Goal: Information Seeking & Learning: Learn about a topic

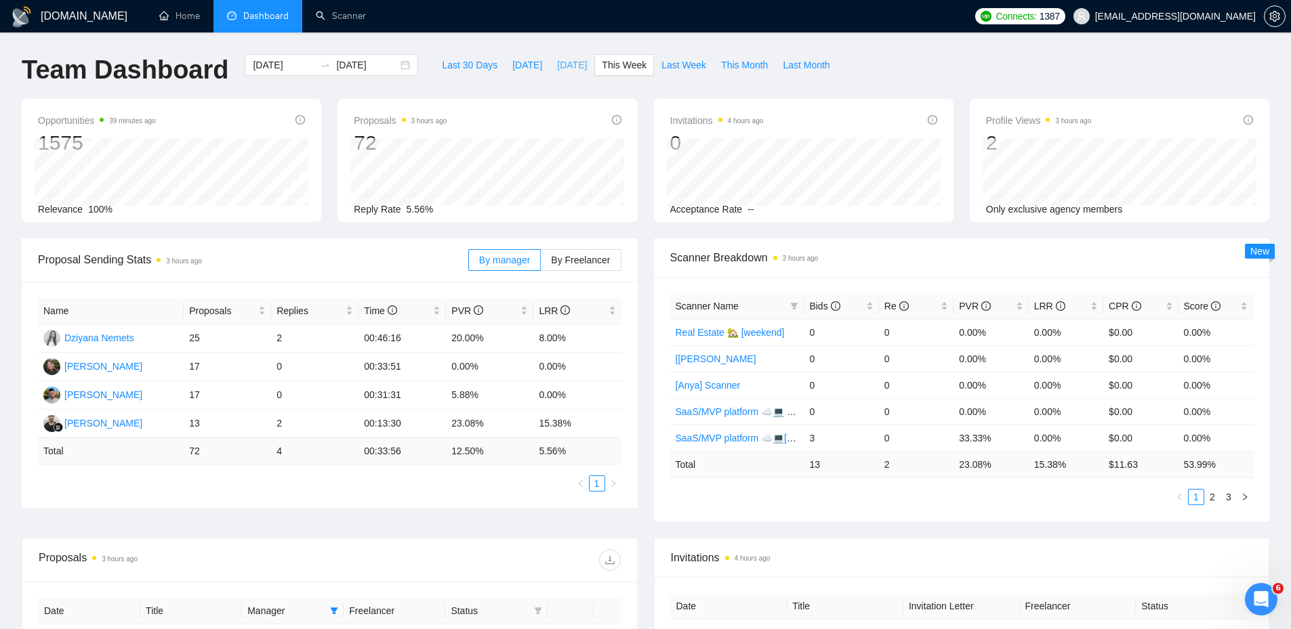
click at [557, 64] on span "[DATE]" at bounding box center [572, 65] width 30 height 15
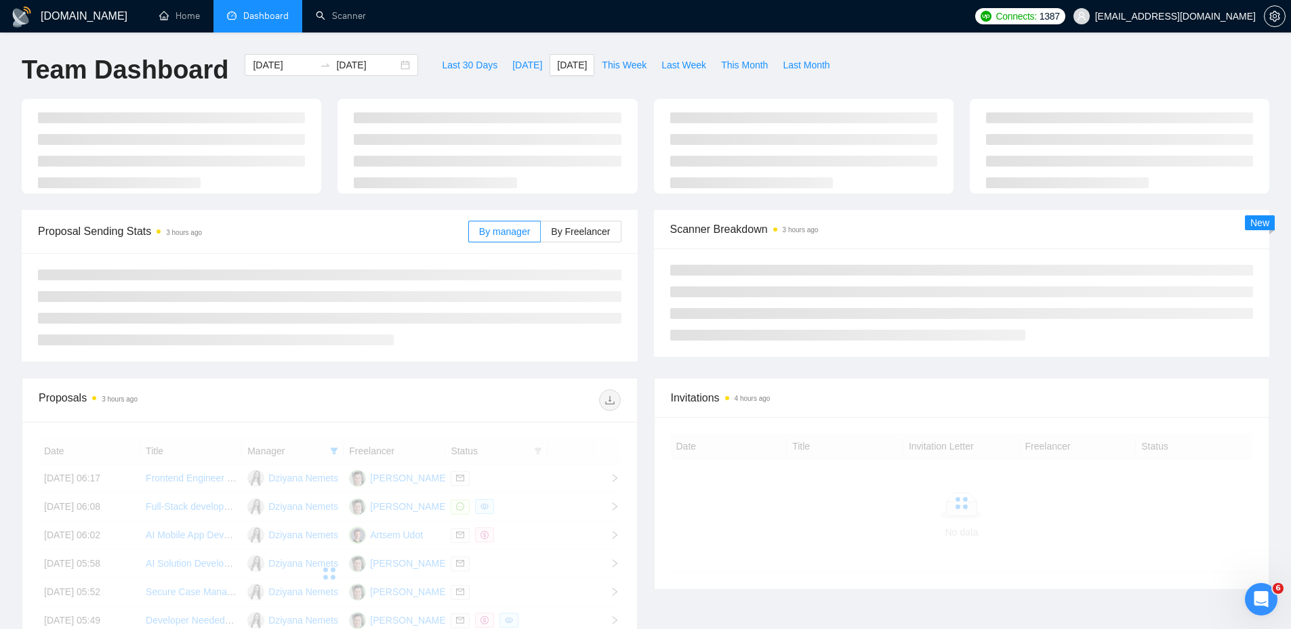
type input "2025-09-17"
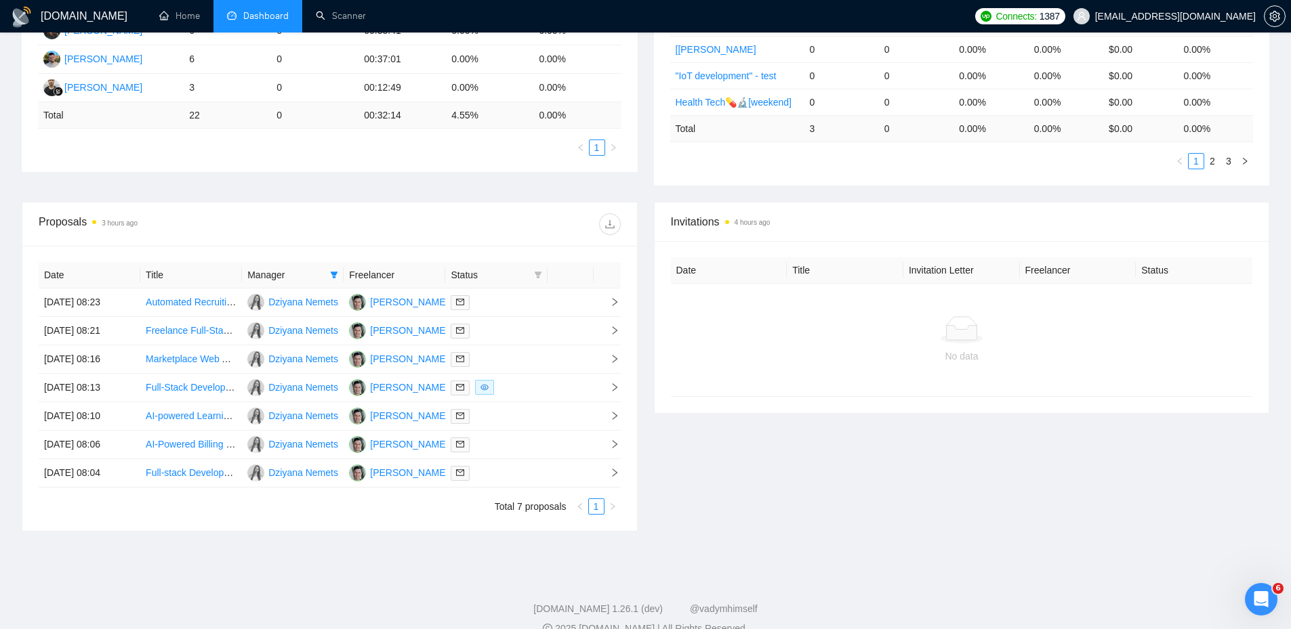
scroll to position [339, 0]
click at [518, 288] on td at bounding box center [496, 300] width 102 height 28
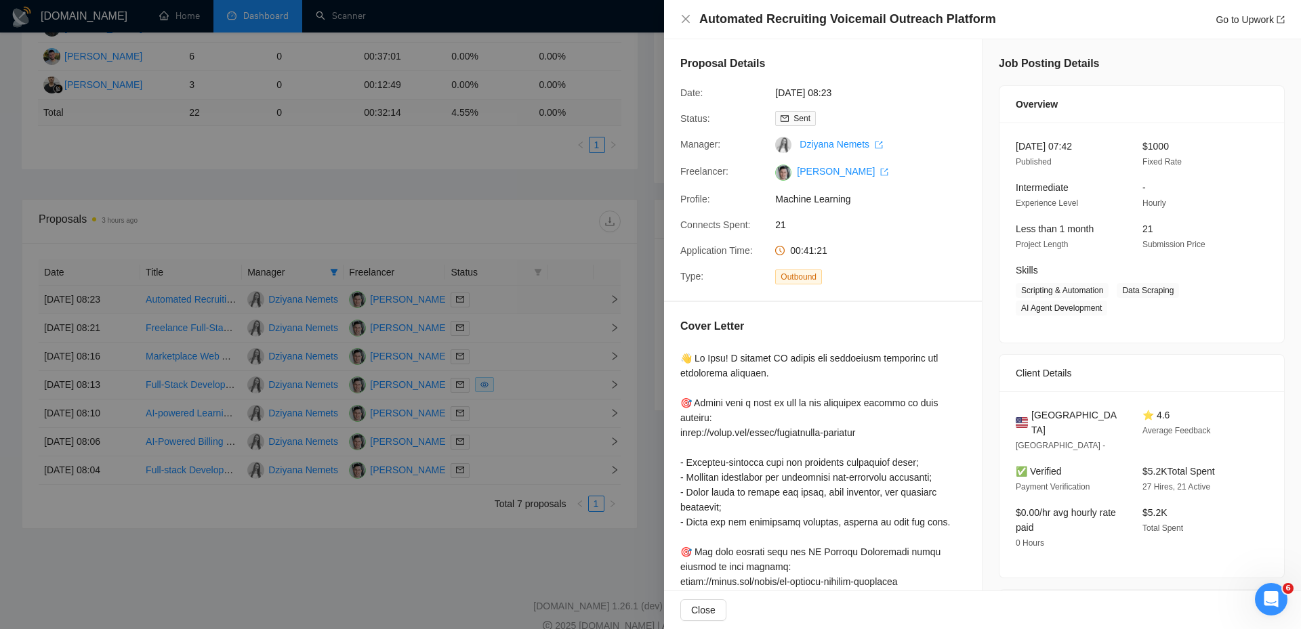
click at [518, 288] on div at bounding box center [650, 314] width 1301 height 629
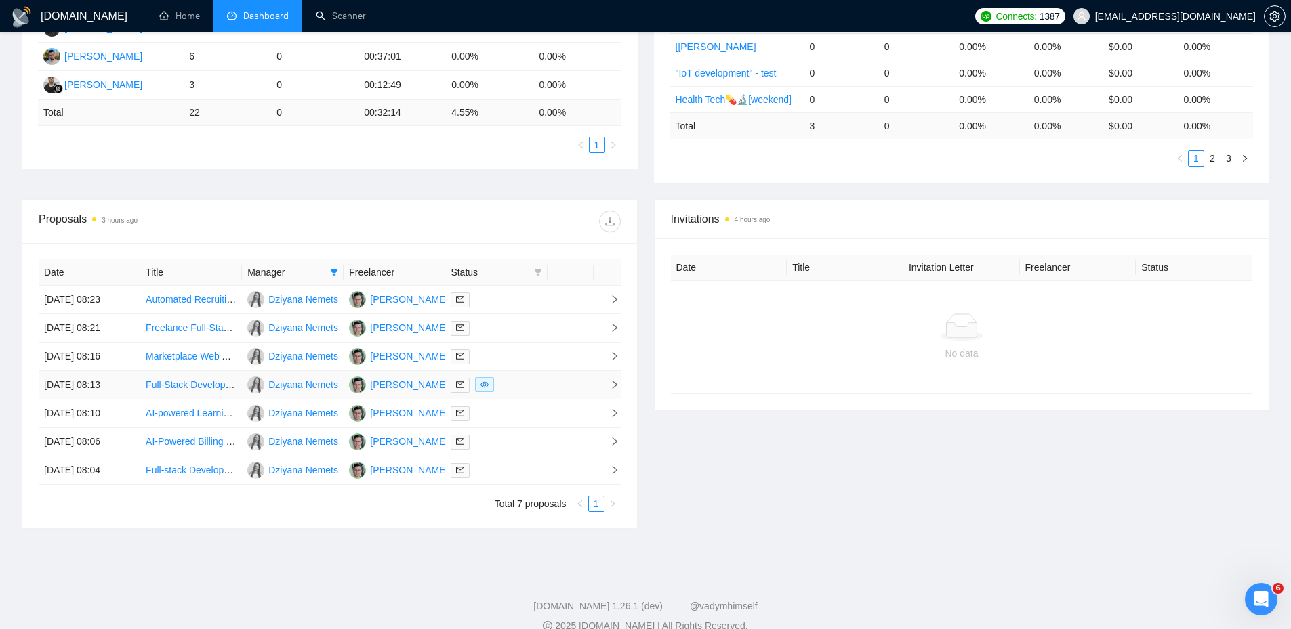
click at [512, 383] on div at bounding box center [496, 385] width 91 height 16
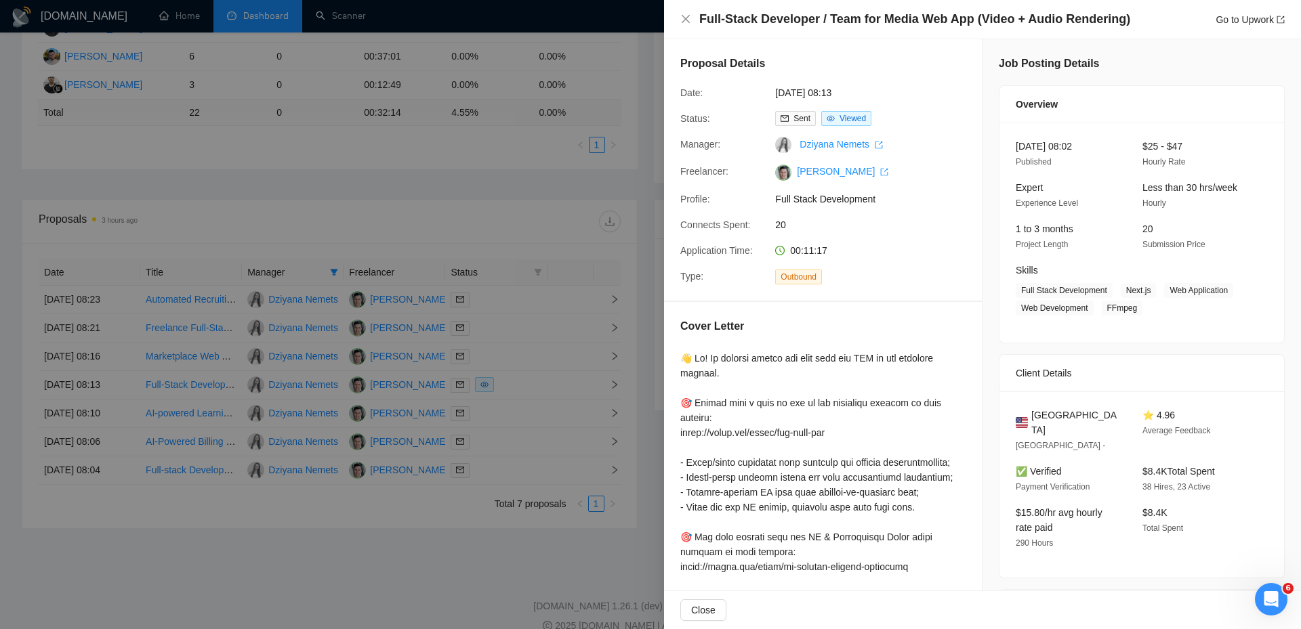
click at [512, 381] on div at bounding box center [650, 314] width 1301 height 629
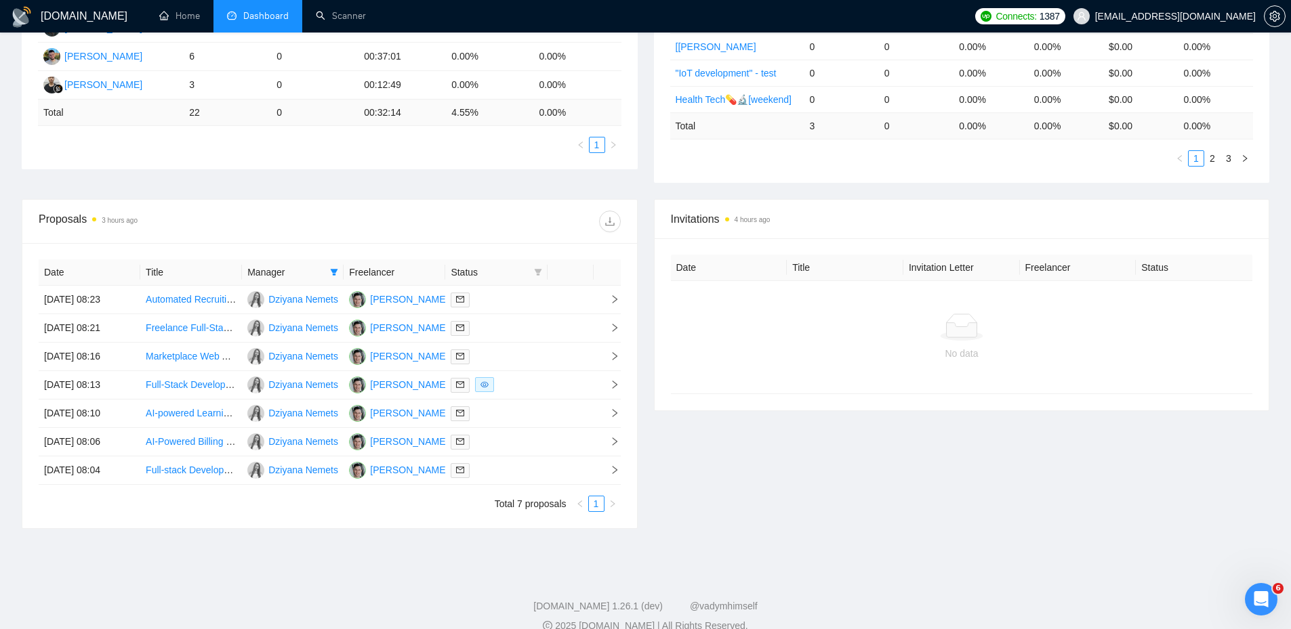
click at [549, 220] on div at bounding box center [474, 222] width 291 height 22
click at [339, 268] on span at bounding box center [334, 272] width 14 height 20
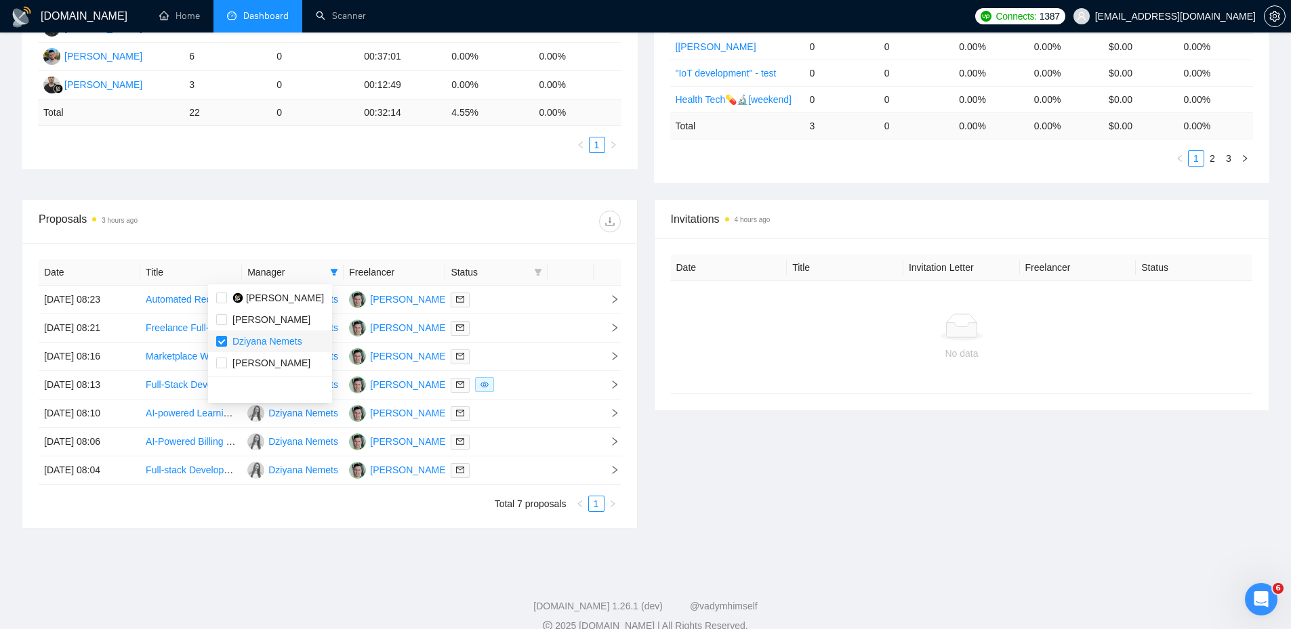
click at [264, 337] on span "Dziyana Nemets" at bounding box center [267, 341] width 70 height 11
checkbox input "false"
click at [360, 228] on div at bounding box center [474, 222] width 291 height 22
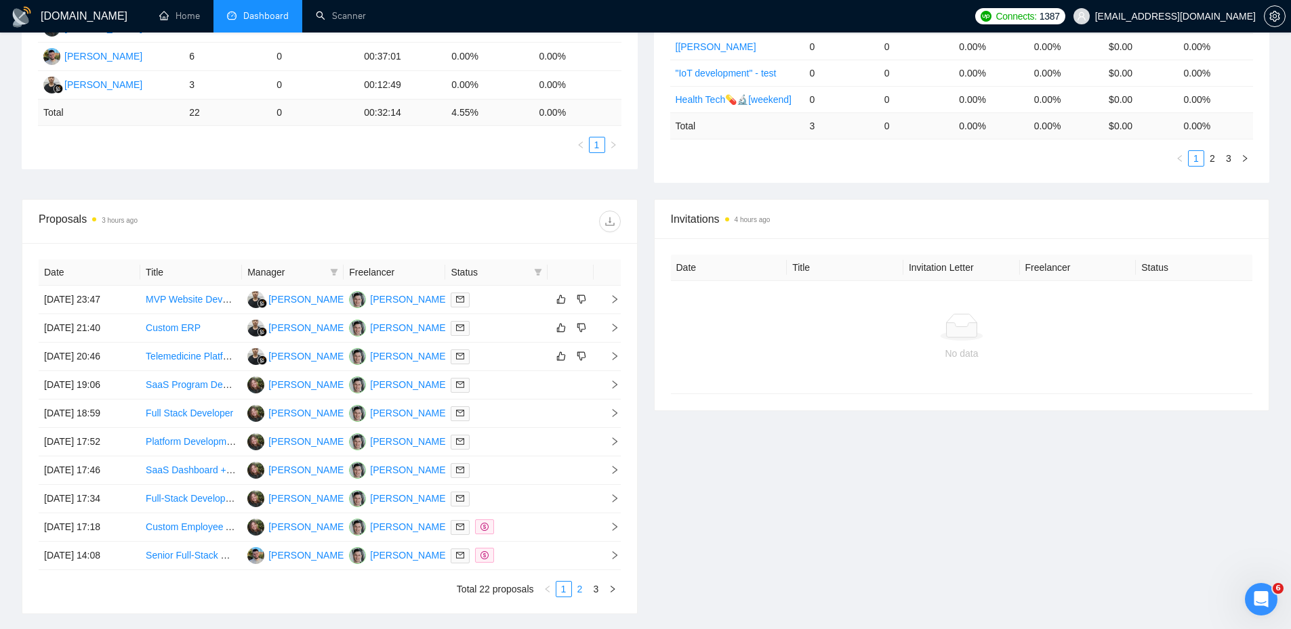
click at [581, 590] on link "2" at bounding box center [579, 589] width 15 height 15
click at [591, 591] on link "3" at bounding box center [596, 589] width 15 height 15
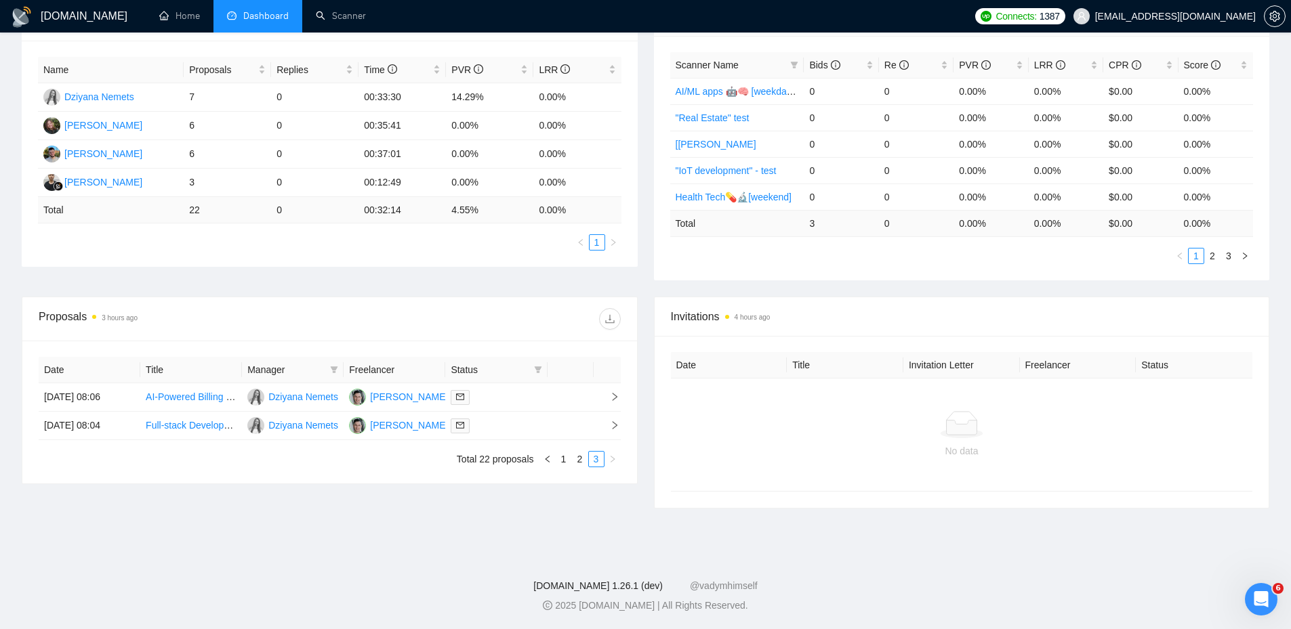
scroll to position [241, 0]
click at [560, 460] on link "1" at bounding box center [563, 459] width 15 height 15
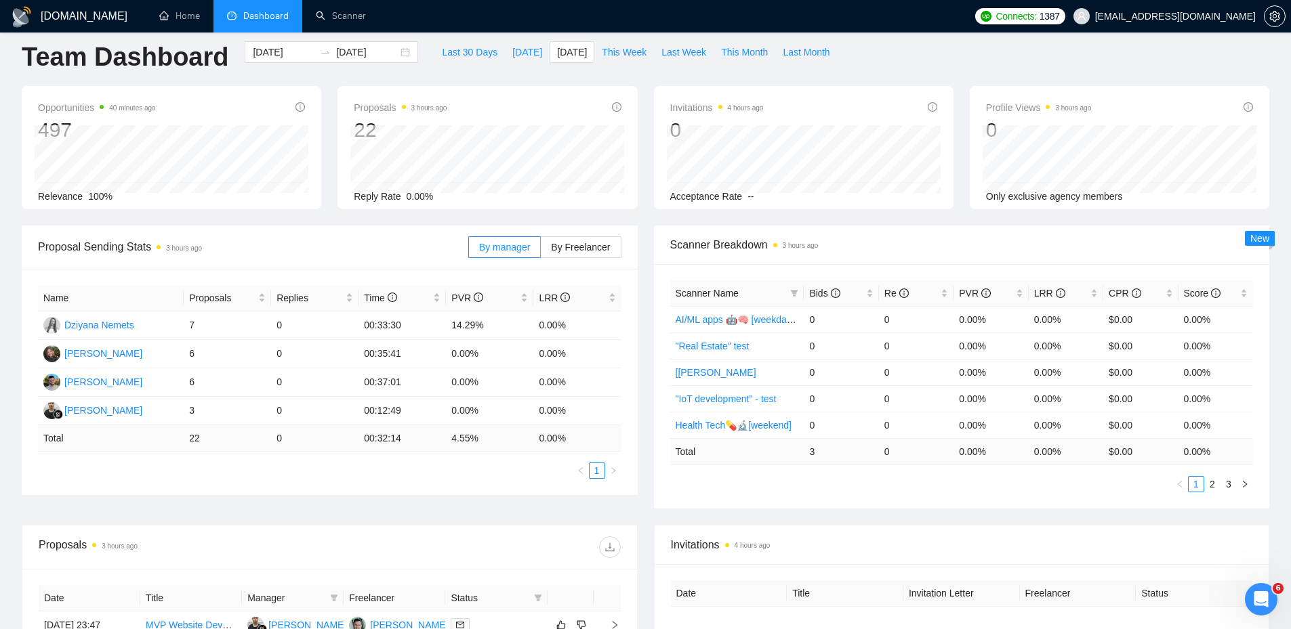
scroll to position [0, 0]
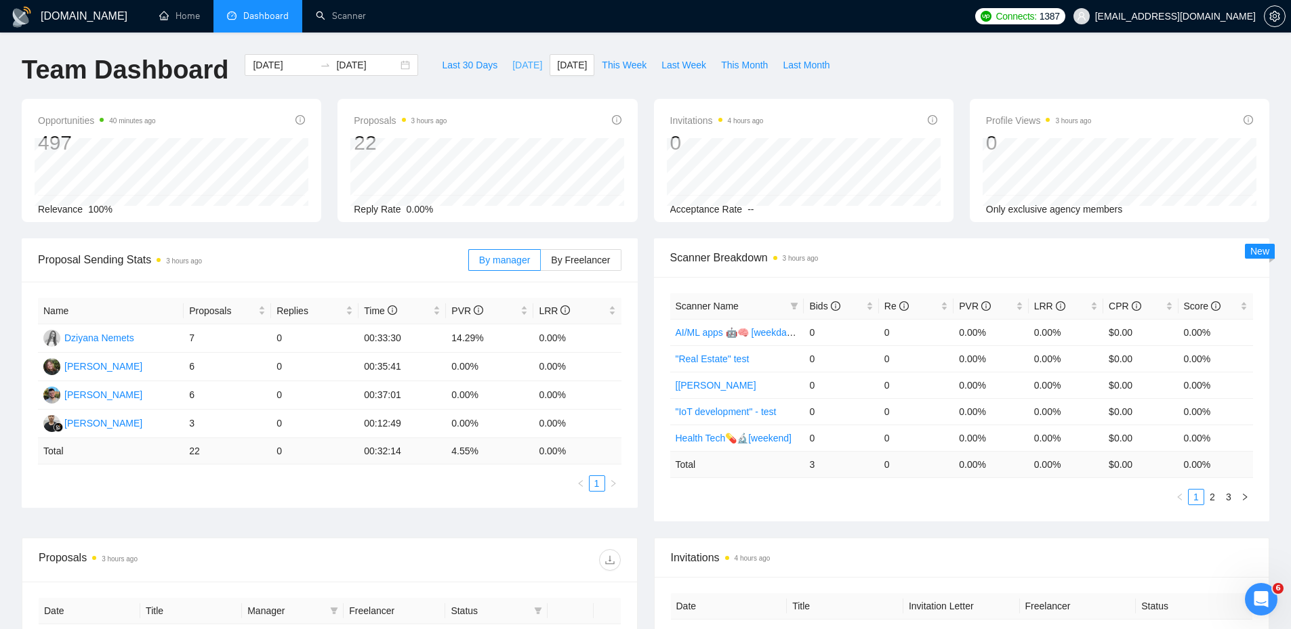
click at [512, 60] on span "[DATE]" at bounding box center [527, 65] width 30 height 15
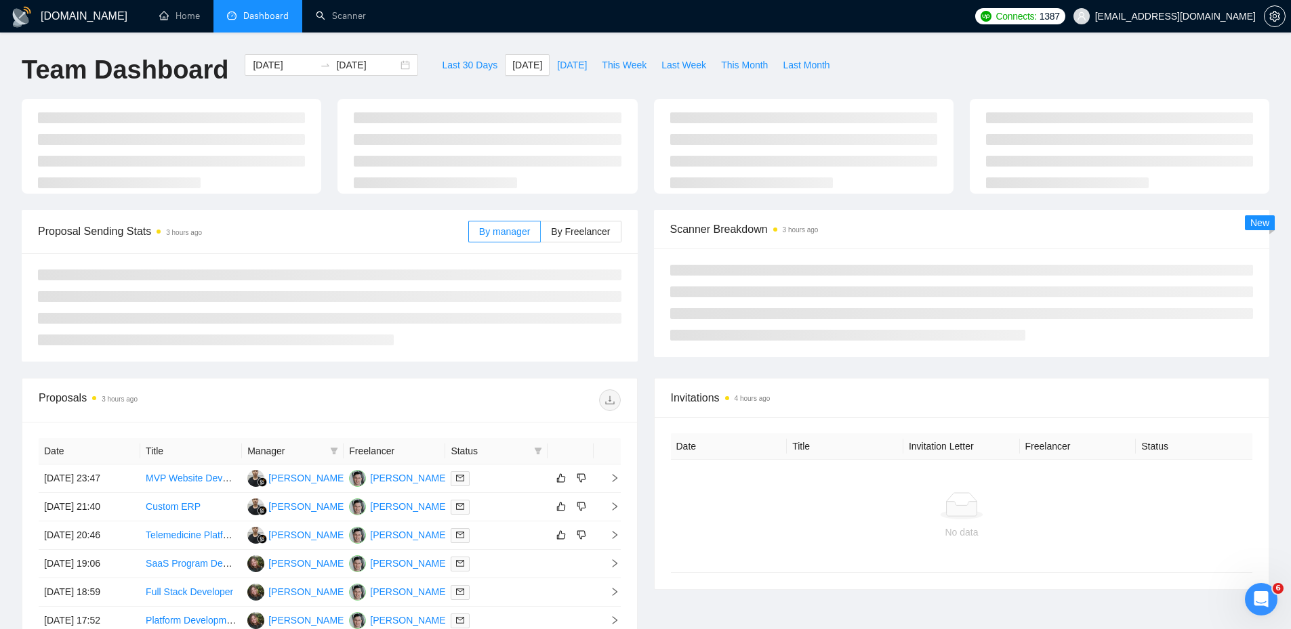
type input "[DATE]"
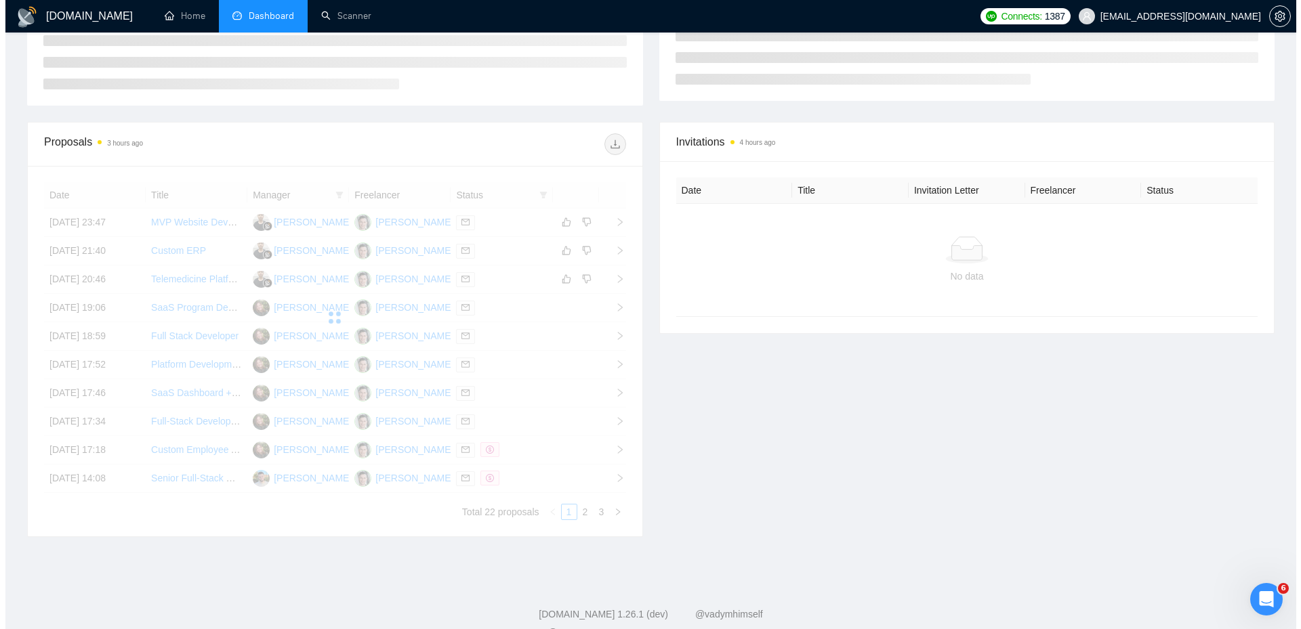
scroll to position [313, 0]
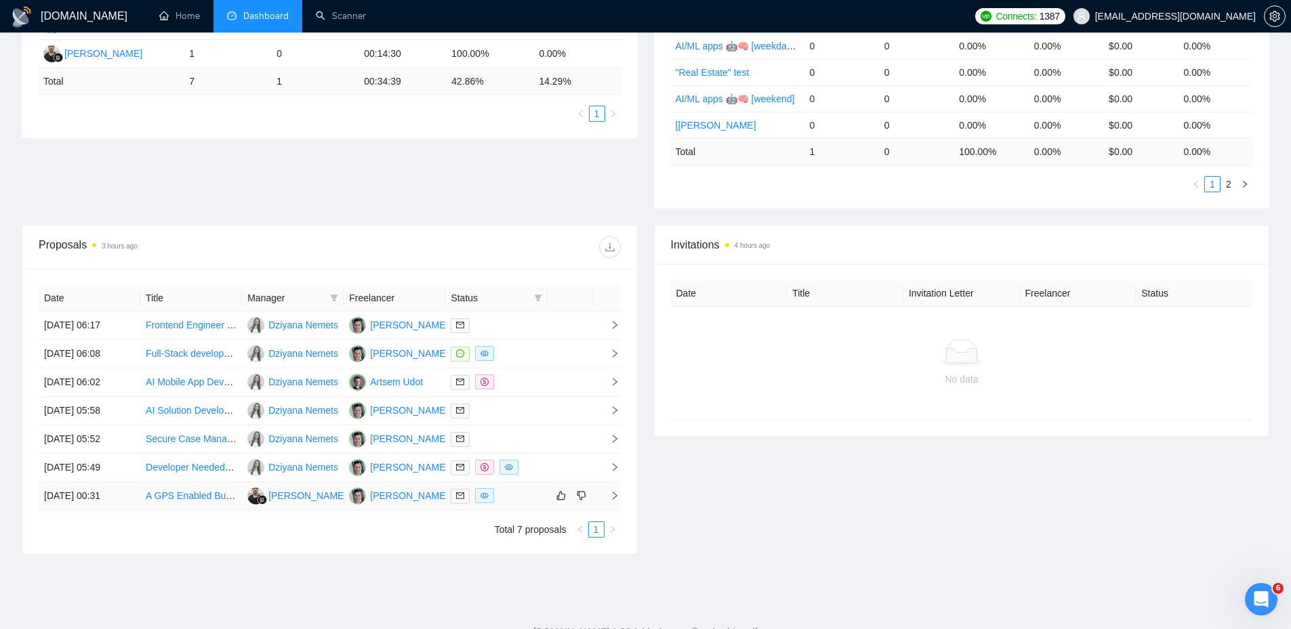
click at [514, 496] on div at bounding box center [496, 496] width 91 height 16
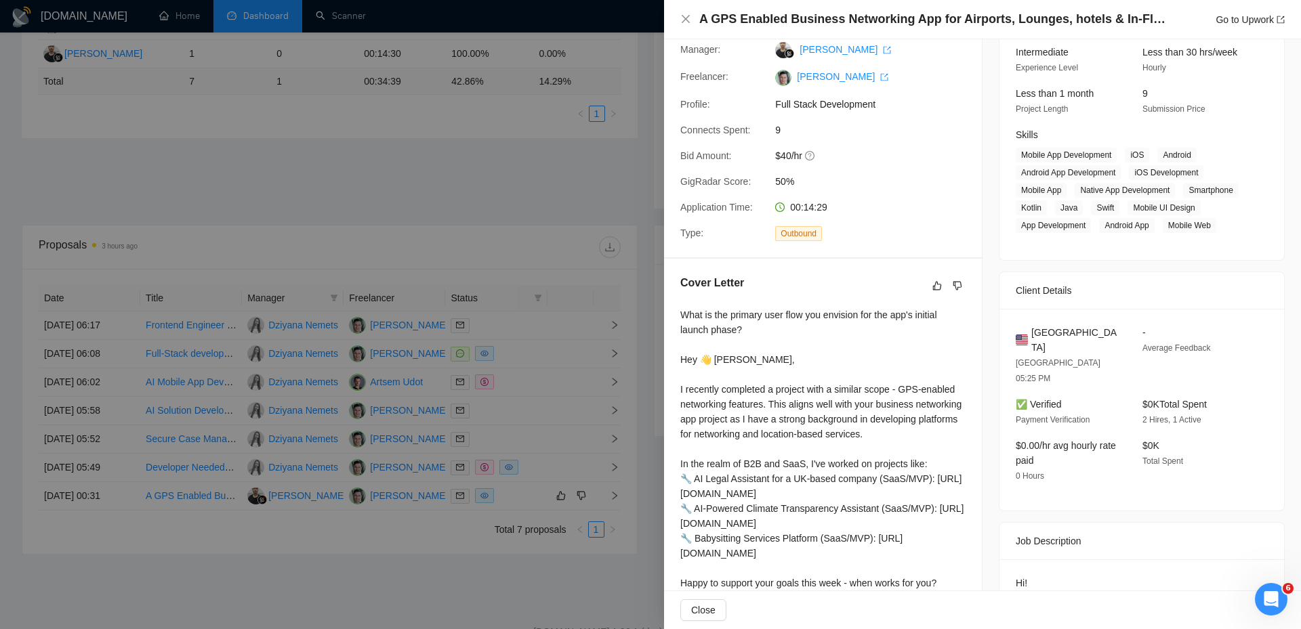
scroll to position [203, 0]
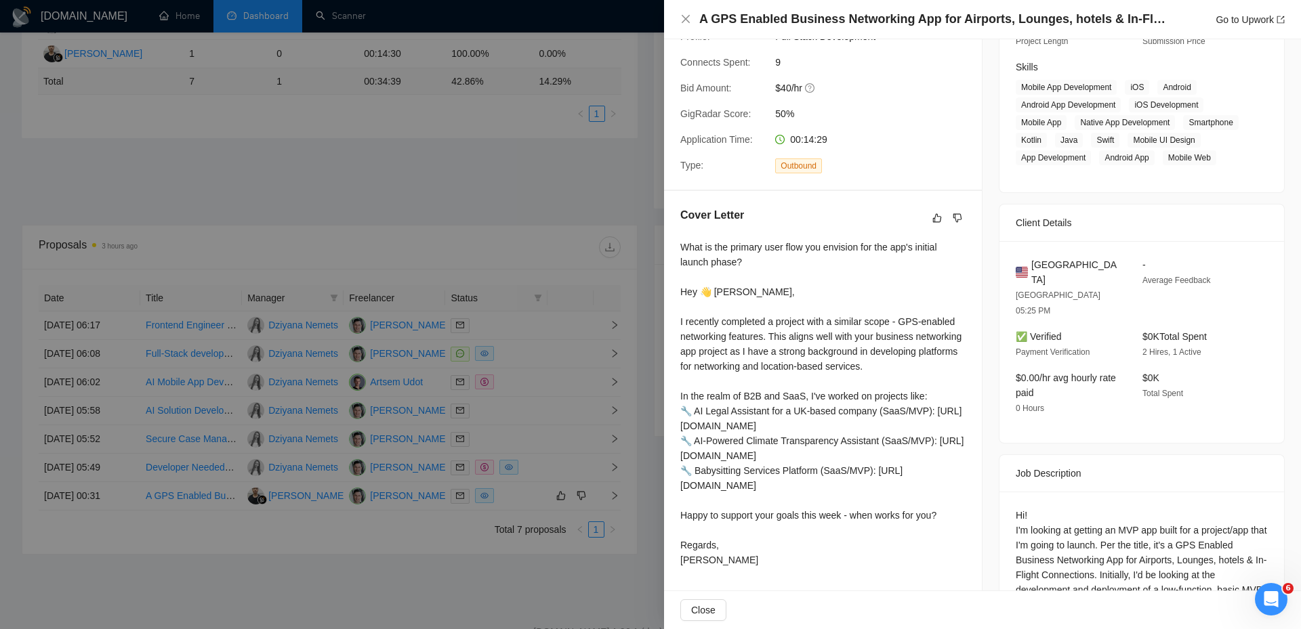
click at [533, 465] on div at bounding box center [650, 314] width 1301 height 629
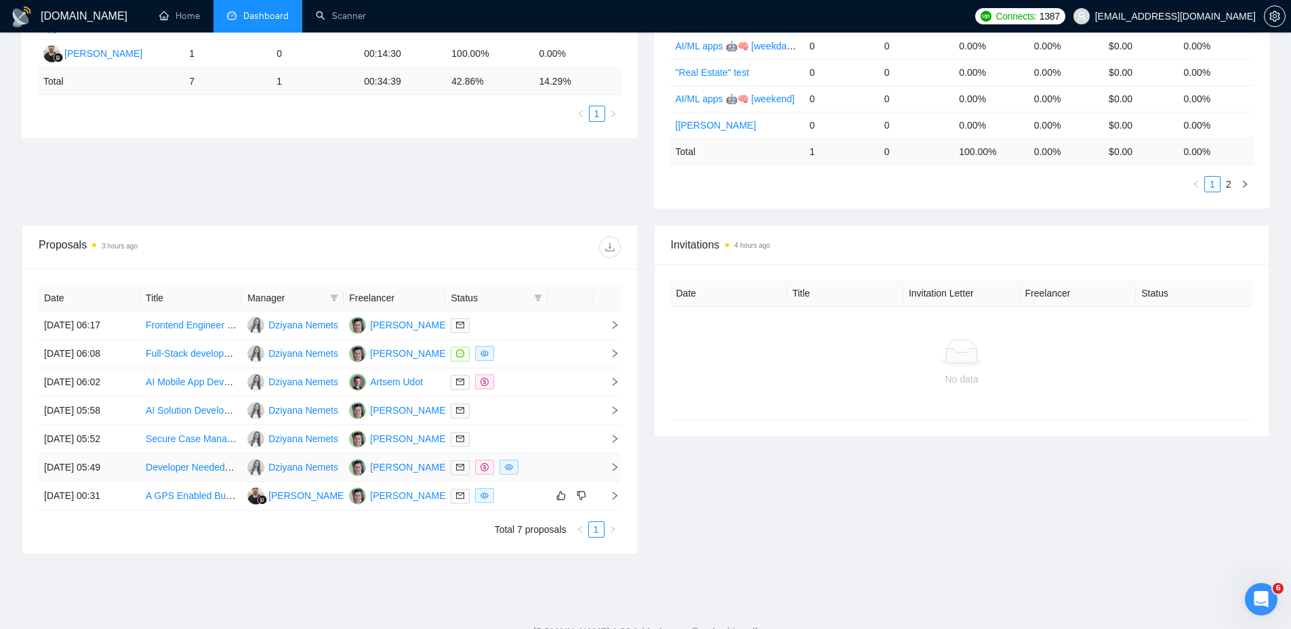
click at [550, 465] on td at bounding box center [570, 468] width 46 height 28
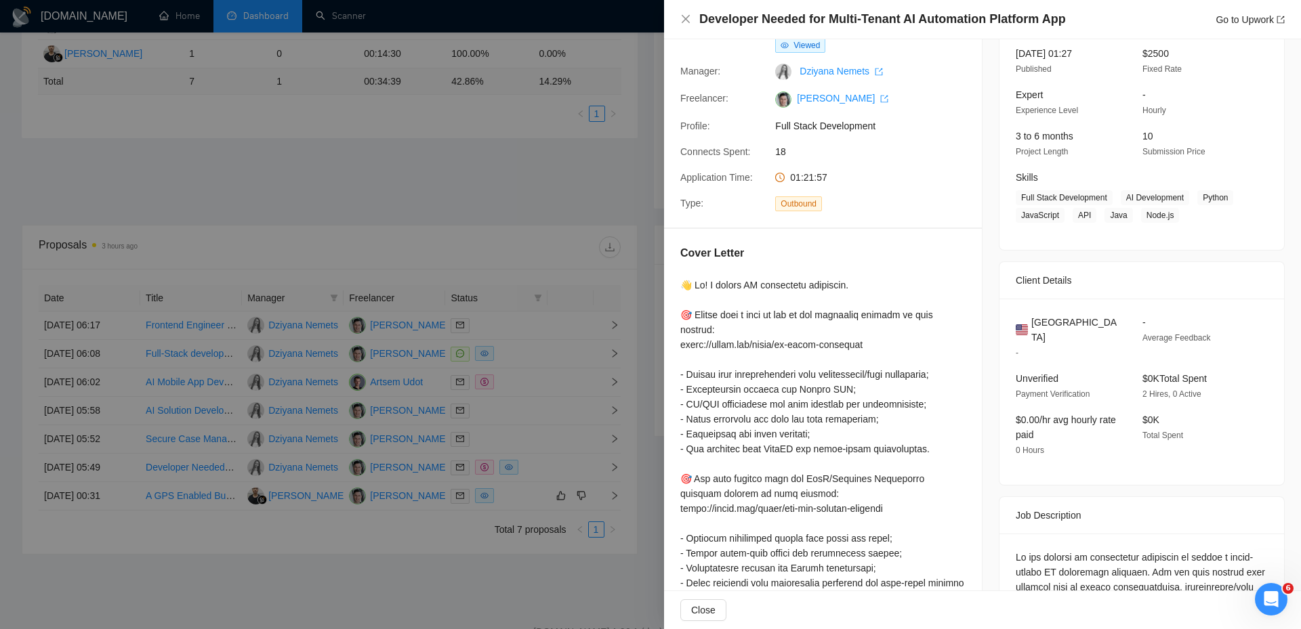
scroll to position [15, 0]
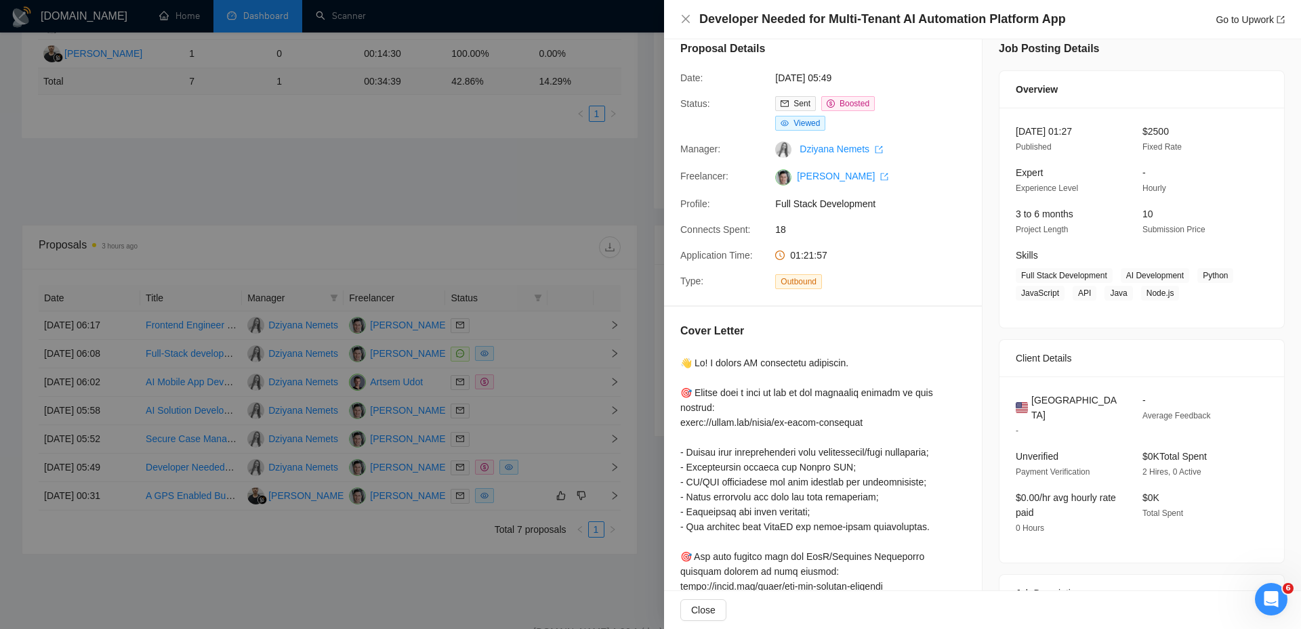
click at [556, 390] on div at bounding box center [650, 314] width 1301 height 629
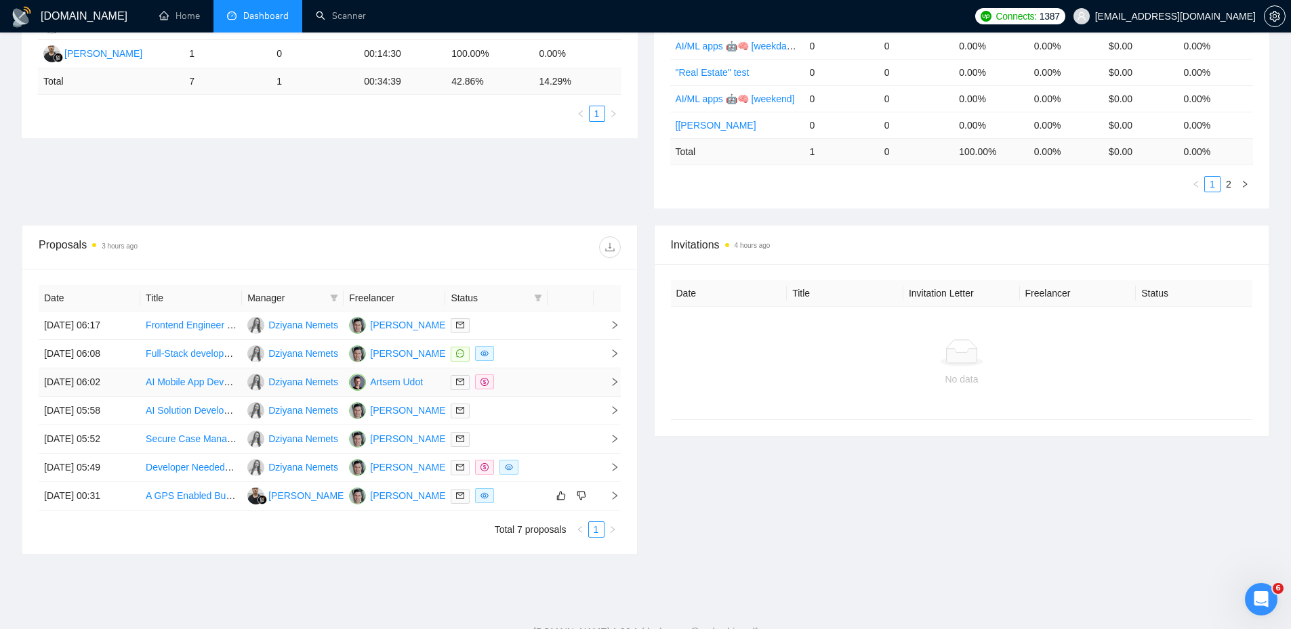
click at [514, 383] on div at bounding box center [496, 383] width 91 height 16
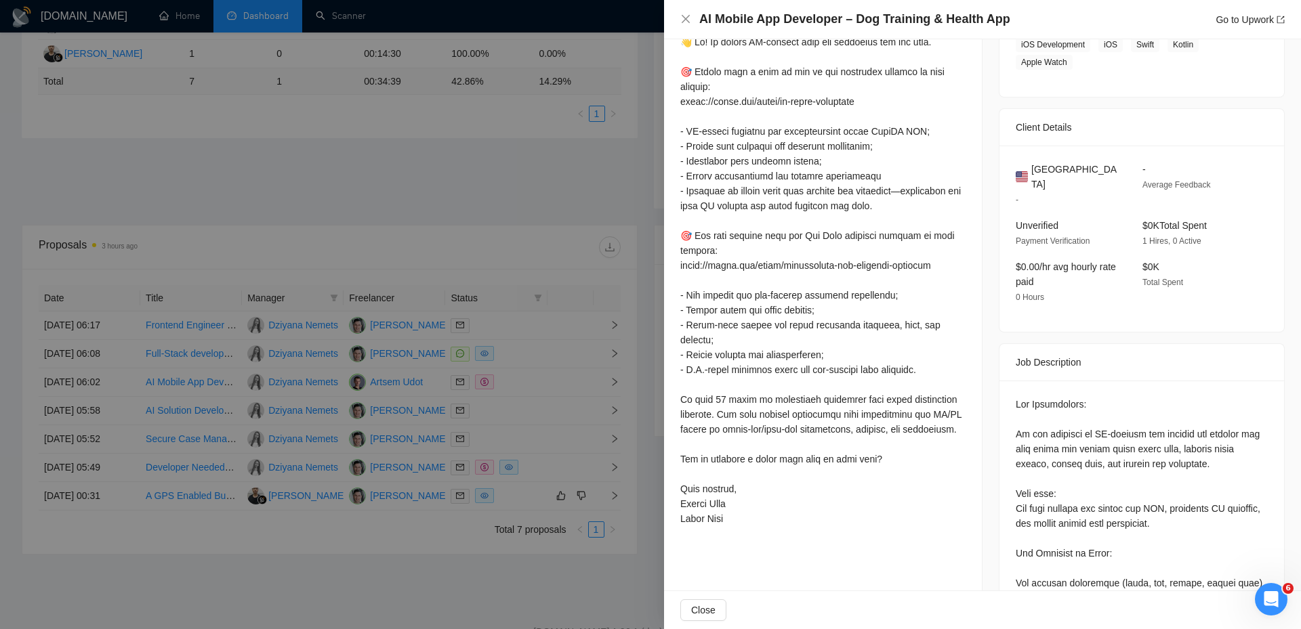
scroll to position [354, 0]
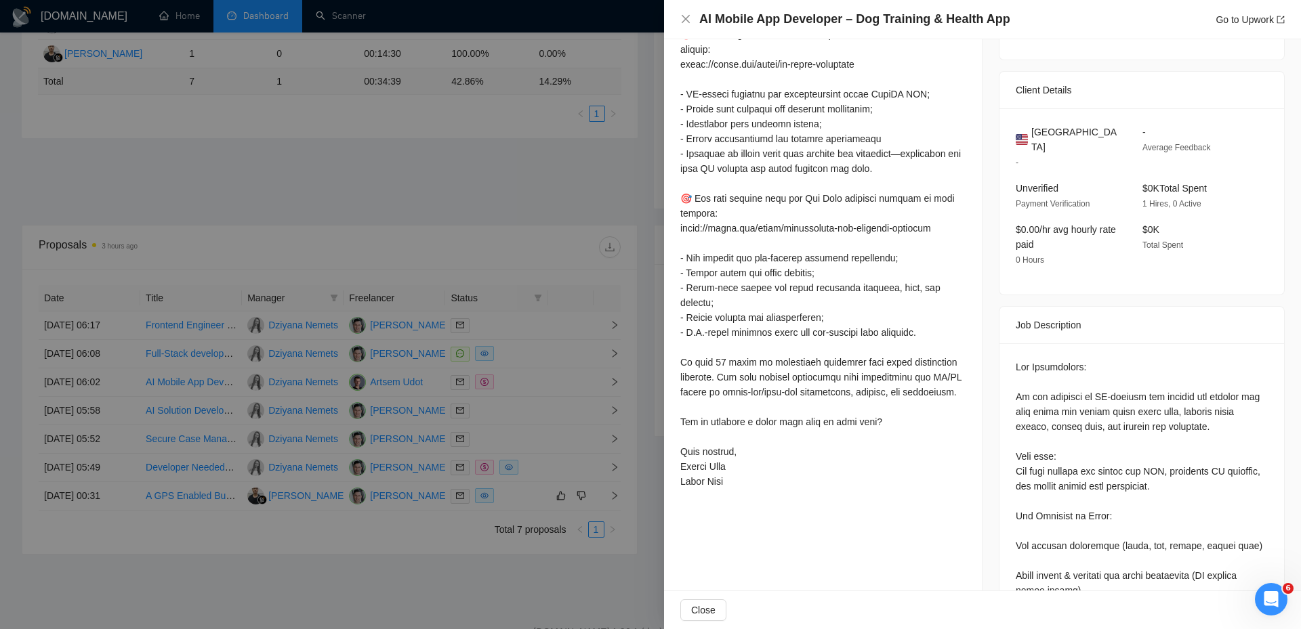
click at [565, 228] on div at bounding box center [650, 314] width 1301 height 629
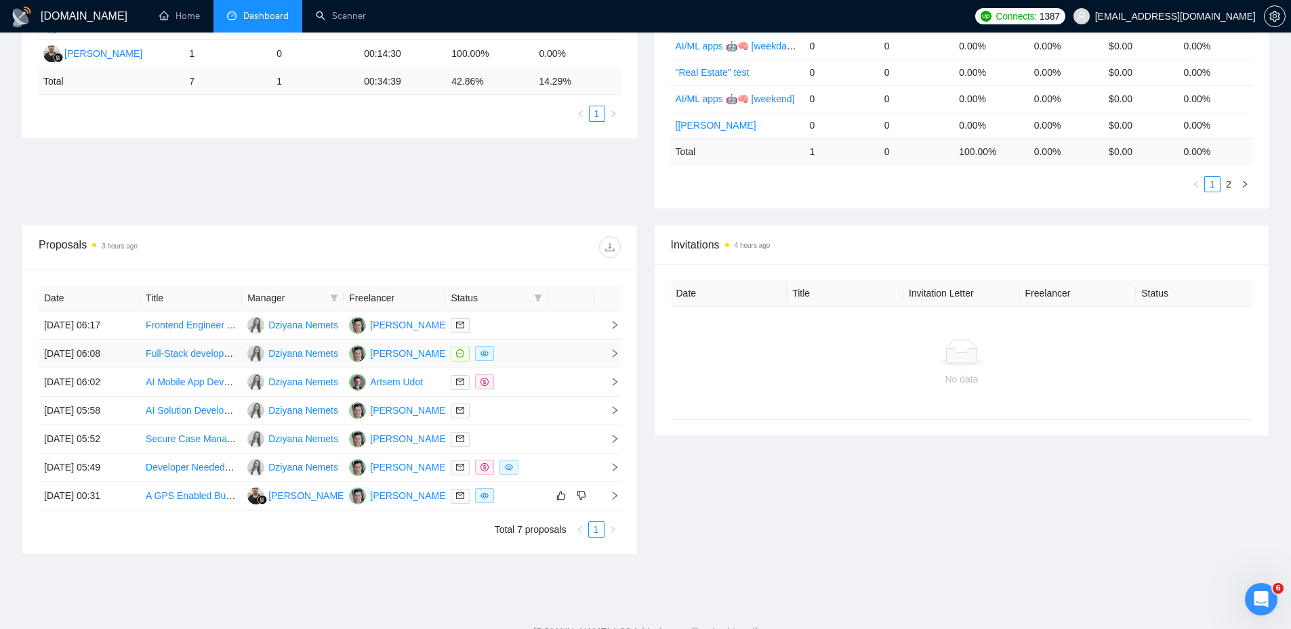
click at [532, 354] on div at bounding box center [496, 354] width 91 height 16
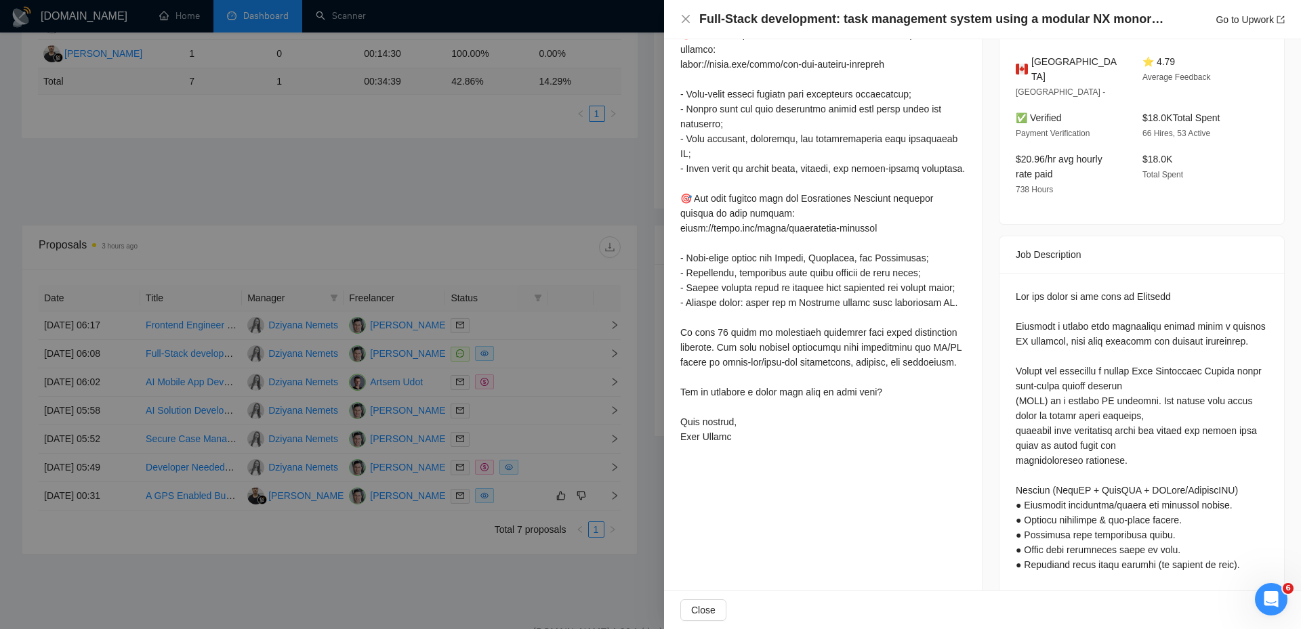
click at [970, 328] on div "Cover Letter" at bounding box center [823, 208] width 318 height 518
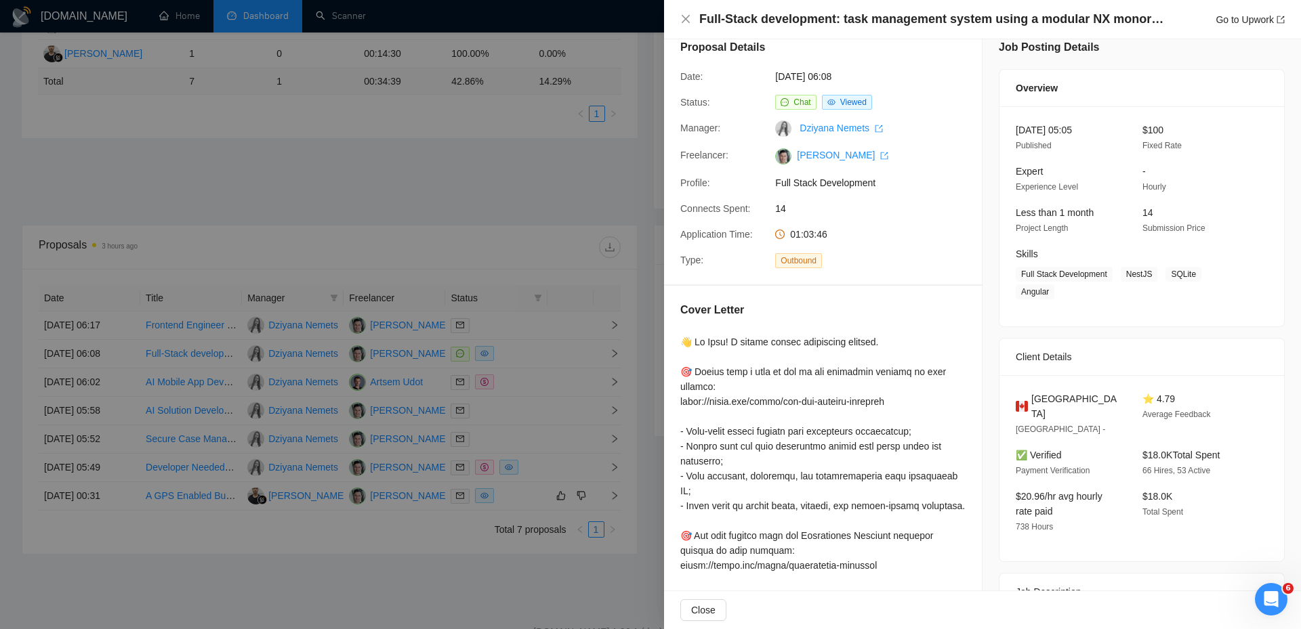
scroll to position [0, 0]
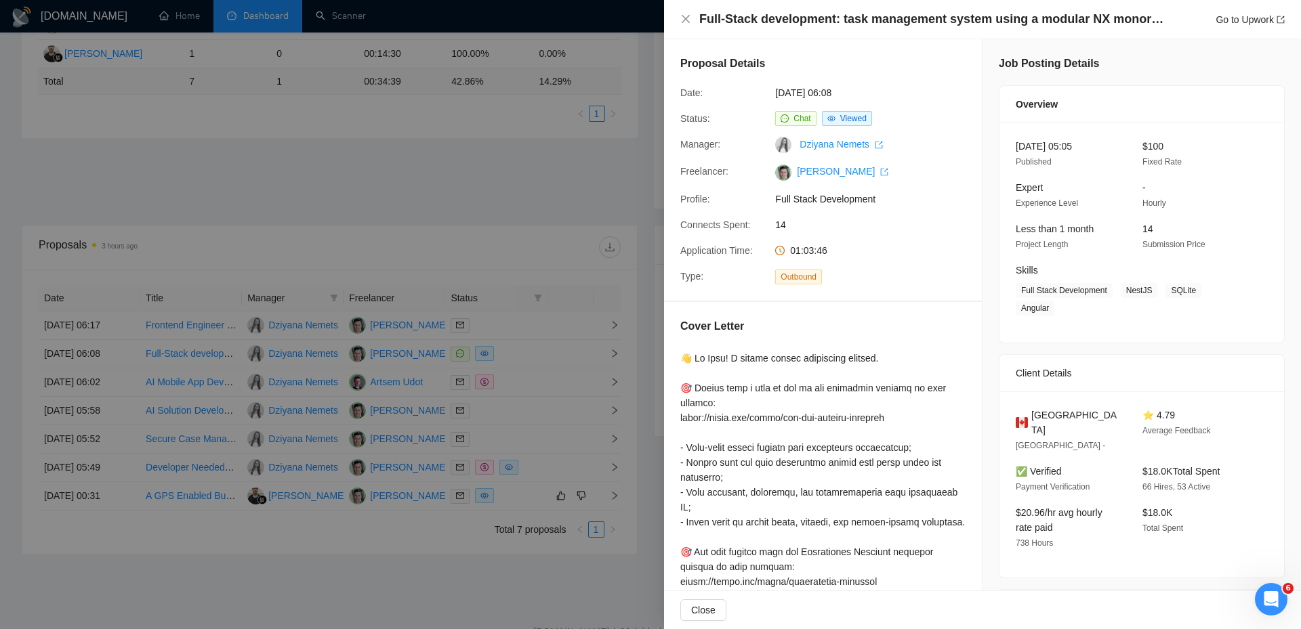
drag, startPoint x: 967, startPoint y: 320, endPoint x: 984, endPoint y: 399, distance: 80.4
click at [984, 399] on div "Job Posting Details Overview 18 Sep, 2025 05:05 Published $100 Fixed Rate Exper…" at bounding box center [1141, 591] width 318 height 1104
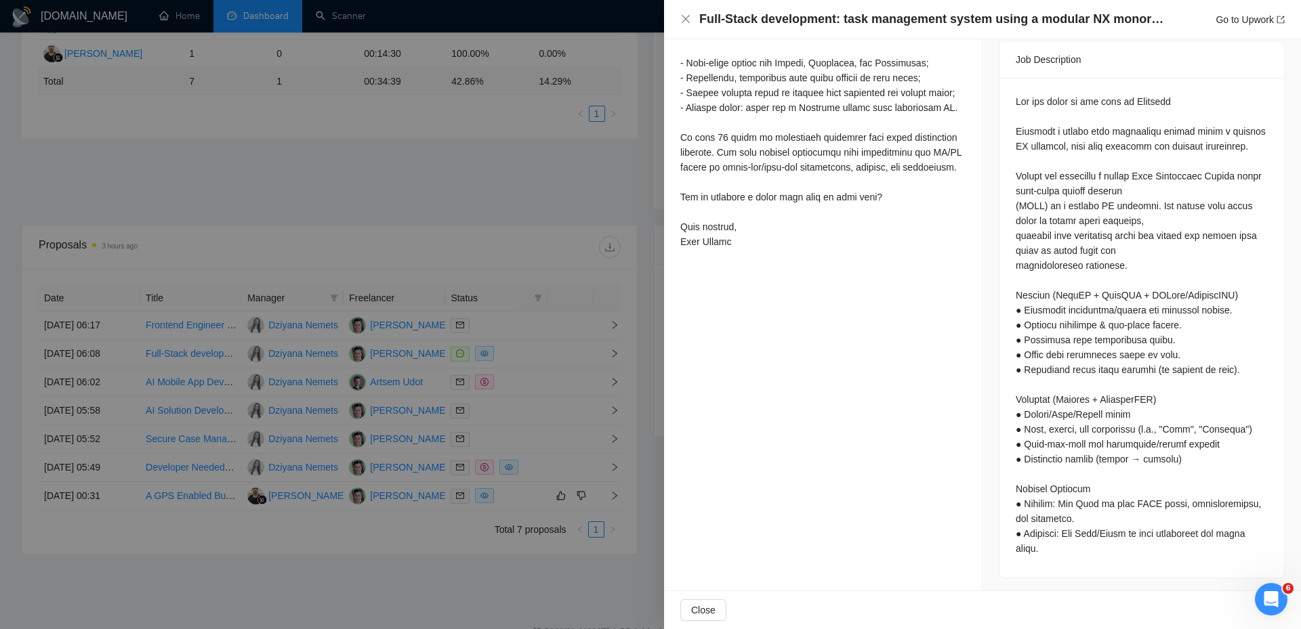
scroll to position [346, 0]
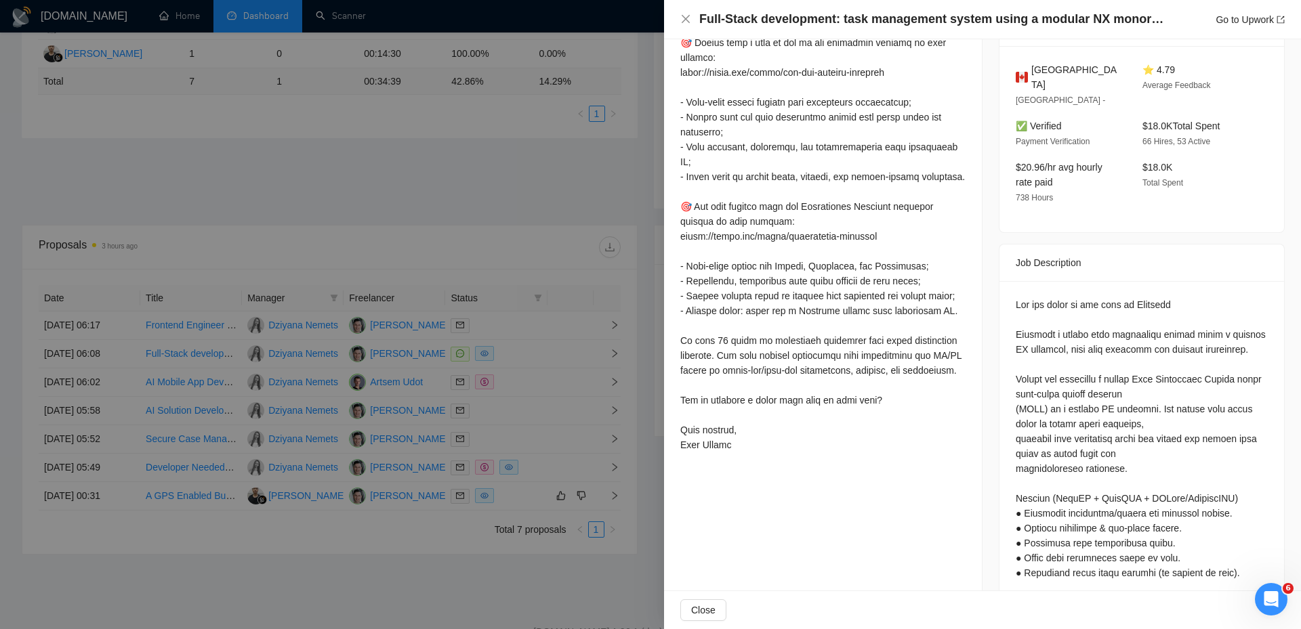
click at [549, 167] on div at bounding box center [650, 314] width 1301 height 629
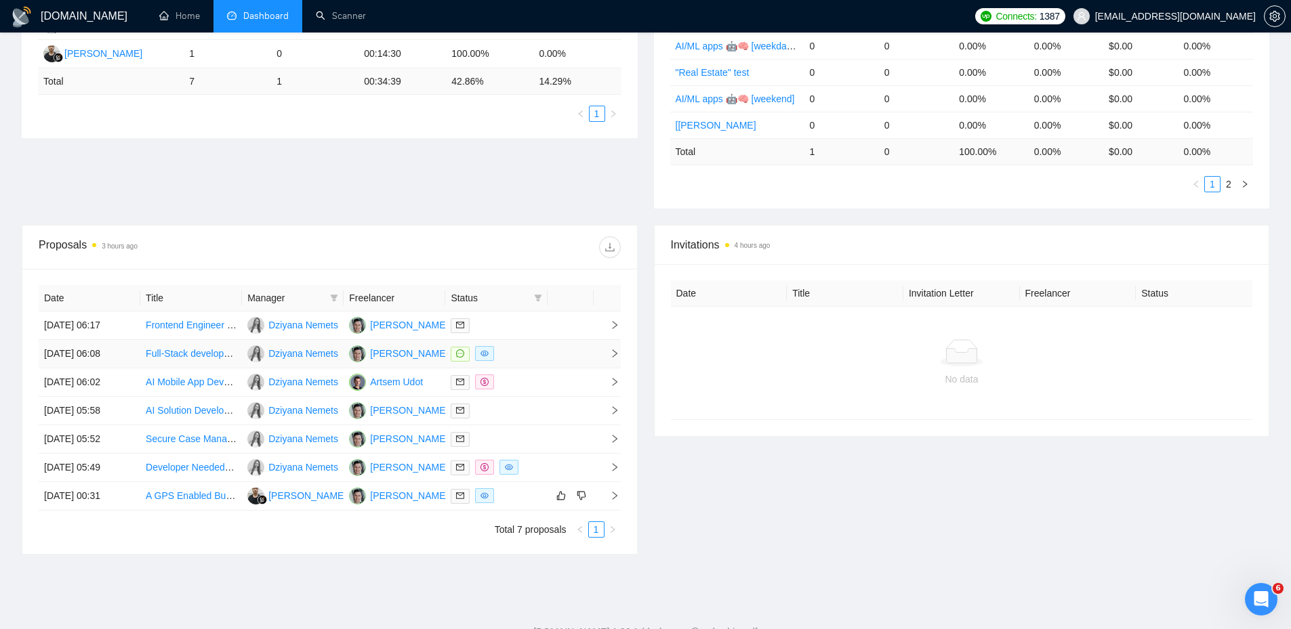
click at [525, 354] on div at bounding box center [496, 354] width 91 height 16
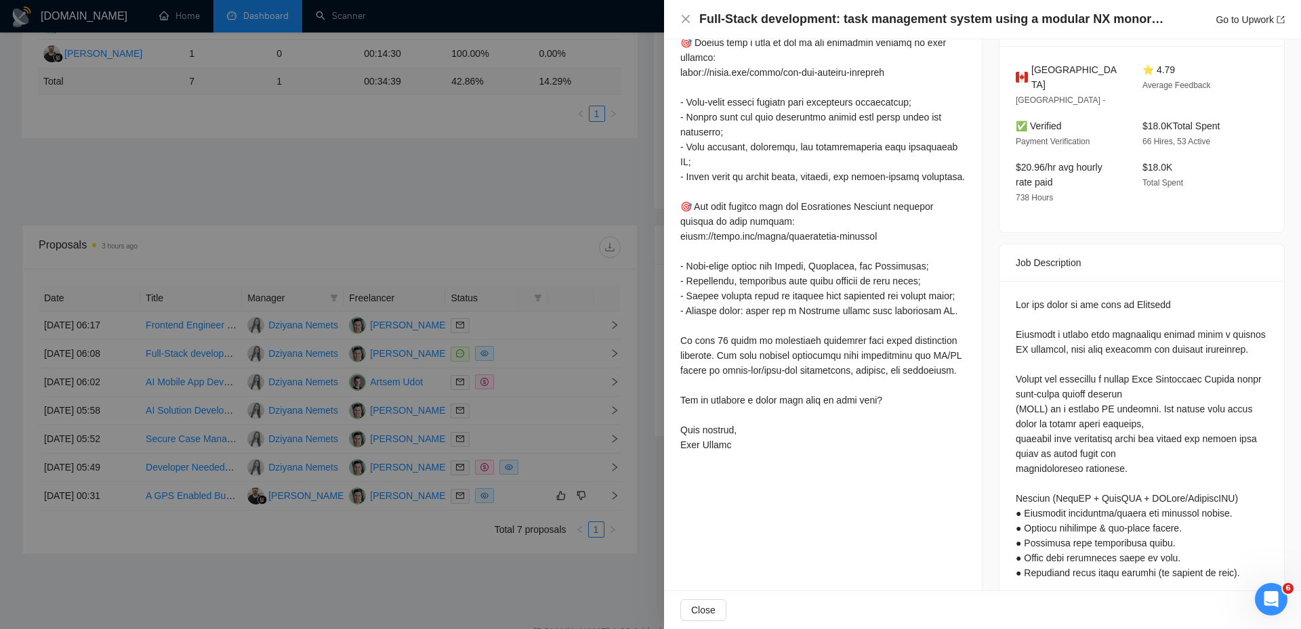
drag, startPoint x: 512, startPoint y: 409, endPoint x: 514, endPoint y: 397, distance: 12.4
click at [512, 409] on div at bounding box center [650, 314] width 1301 height 629
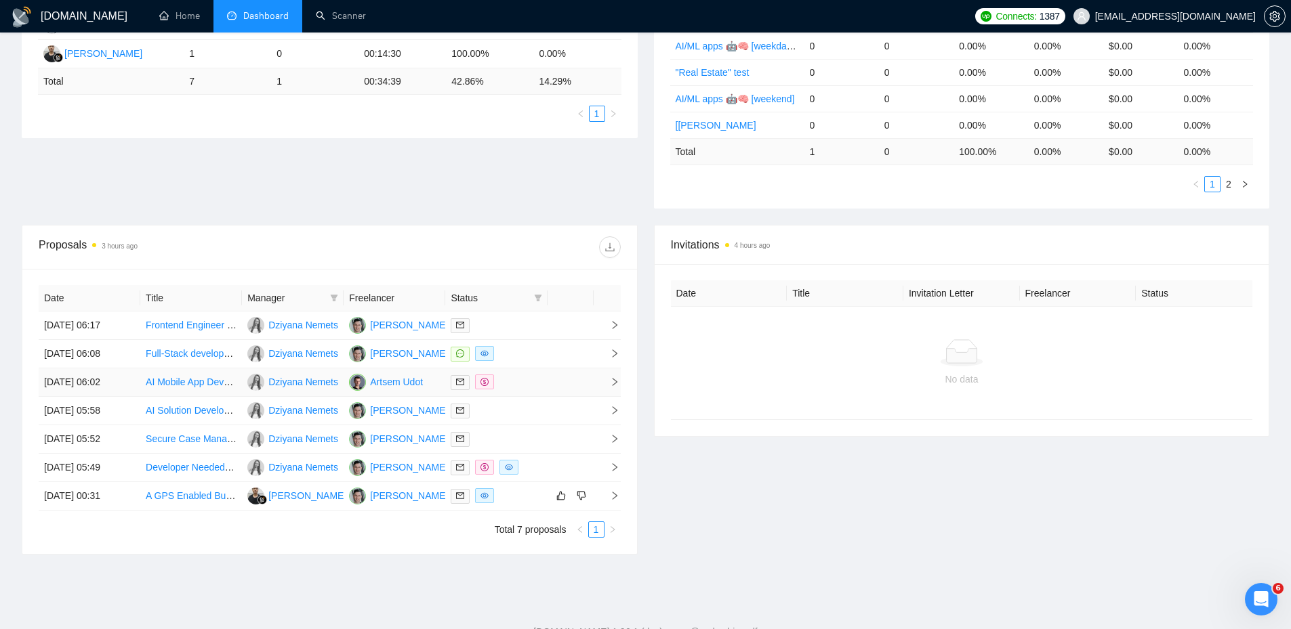
click at [520, 379] on div at bounding box center [496, 383] width 91 height 16
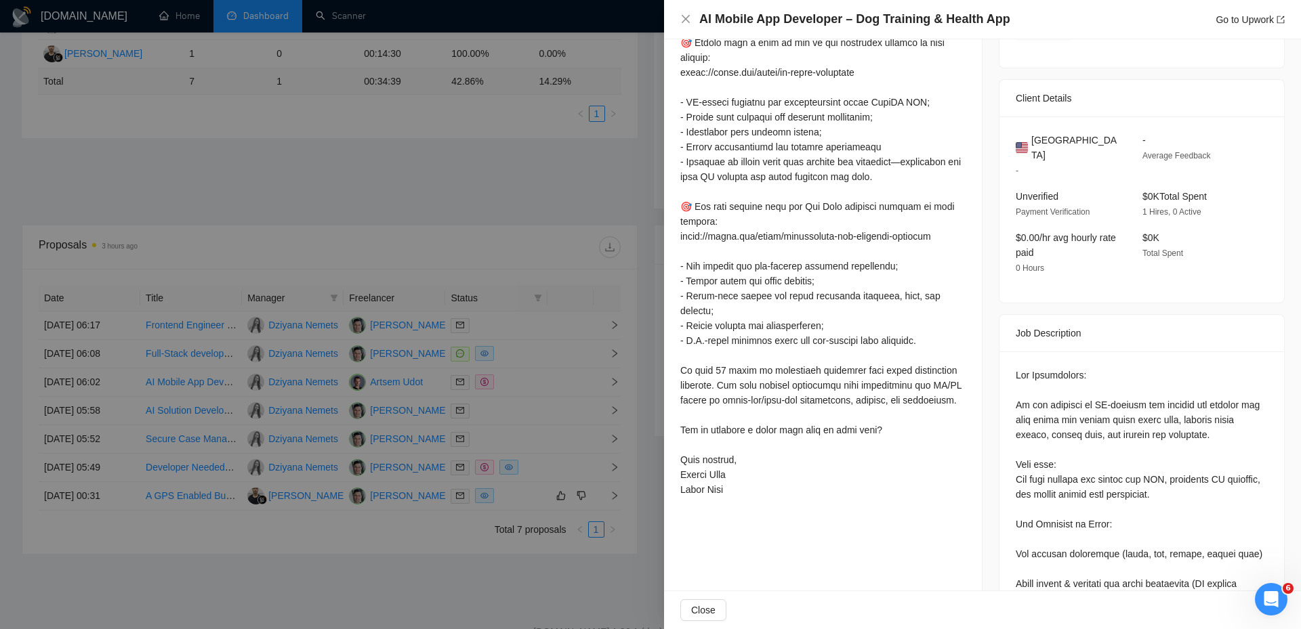
click at [527, 379] on div at bounding box center [650, 314] width 1301 height 629
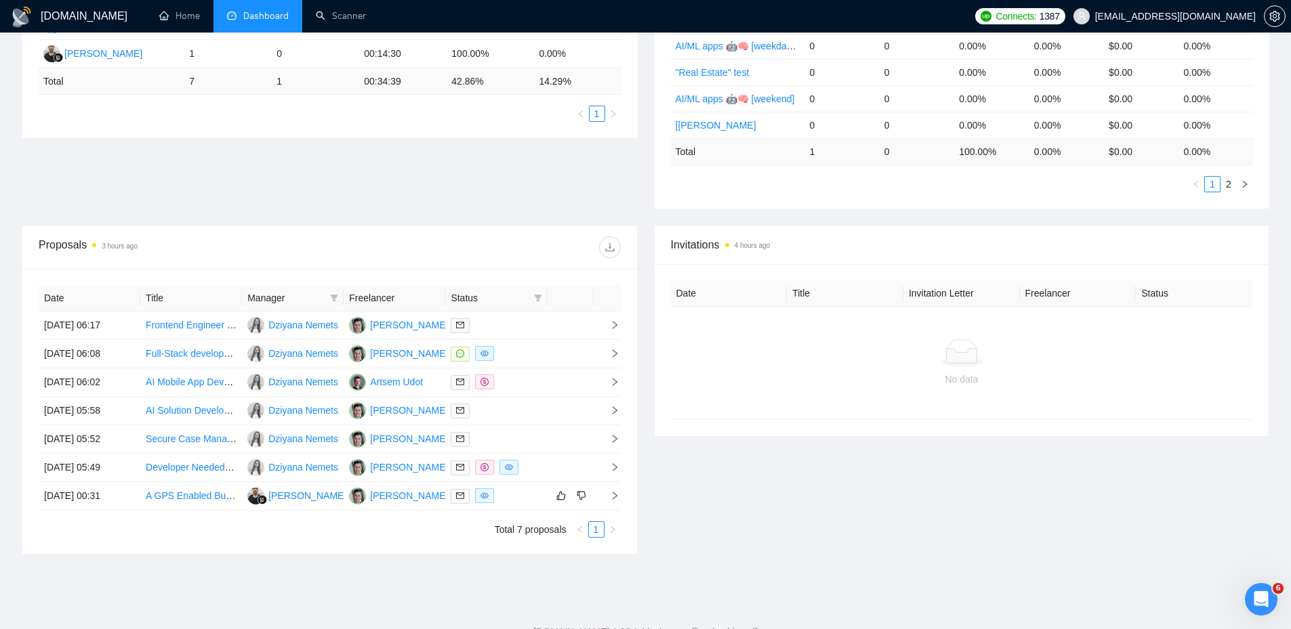
click at [495, 421] on td at bounding box center [496, 411] width 102 height 28
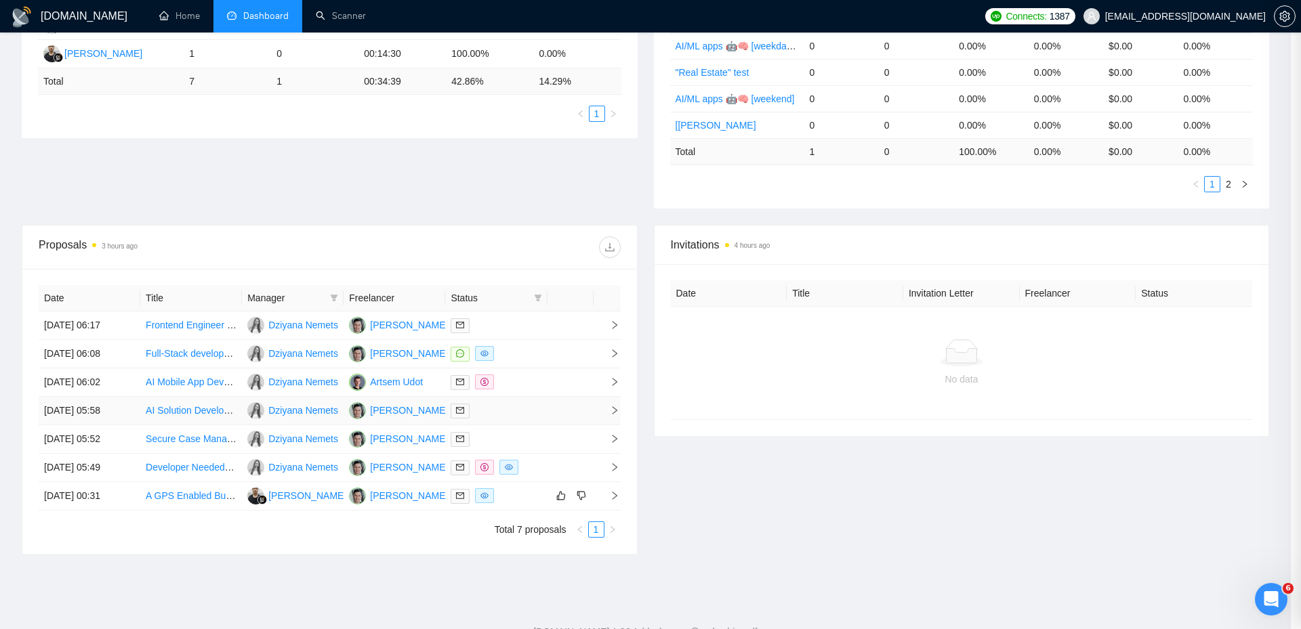
scroll to position [273, 0]
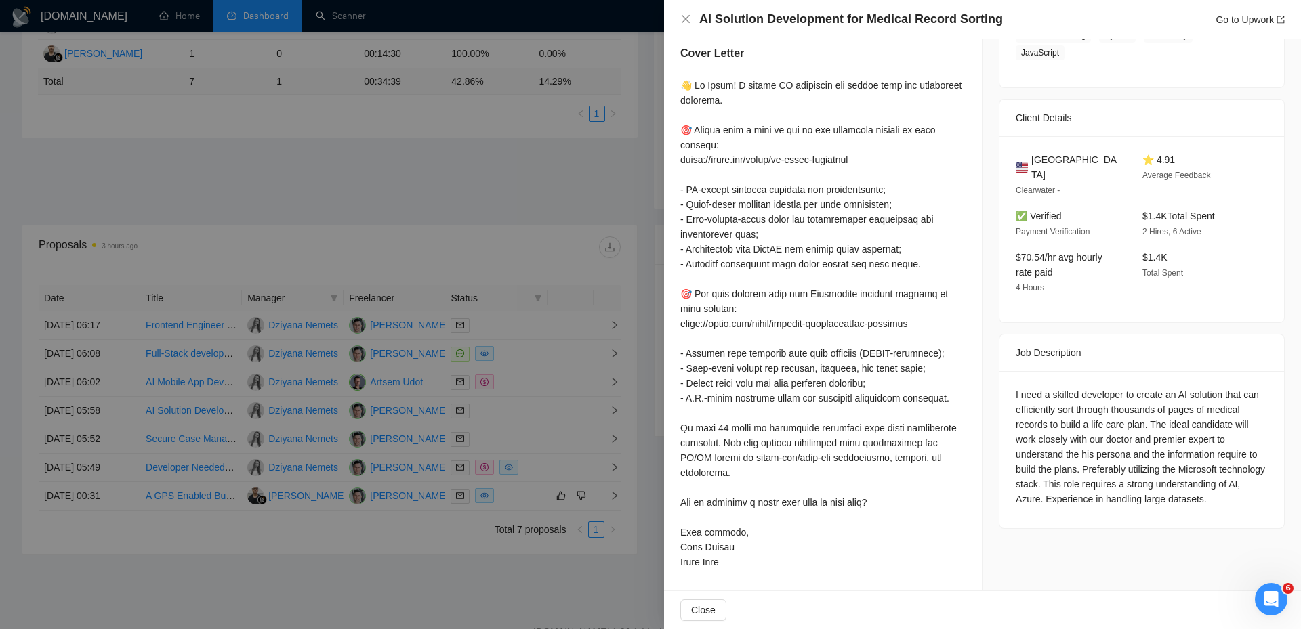
click at [495, 421] on div at bounding box center [650, 314] width 1301 height 629
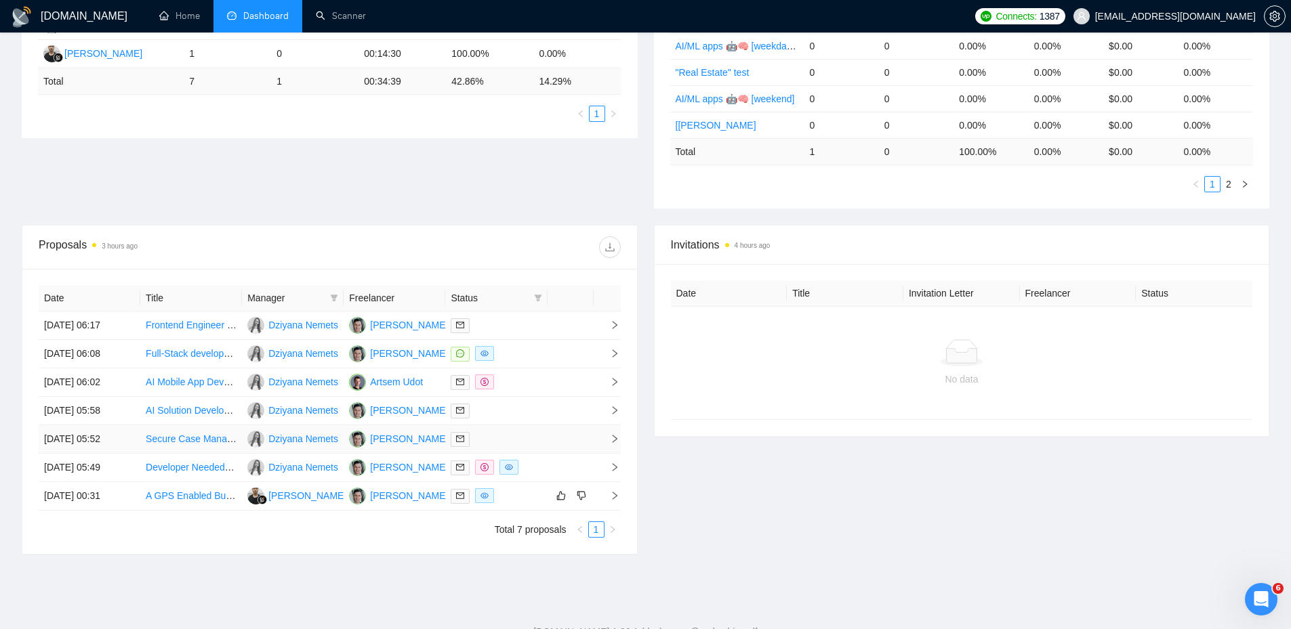
click at [495, 430] on td at bounding box center [496, 439] width 102 height 28
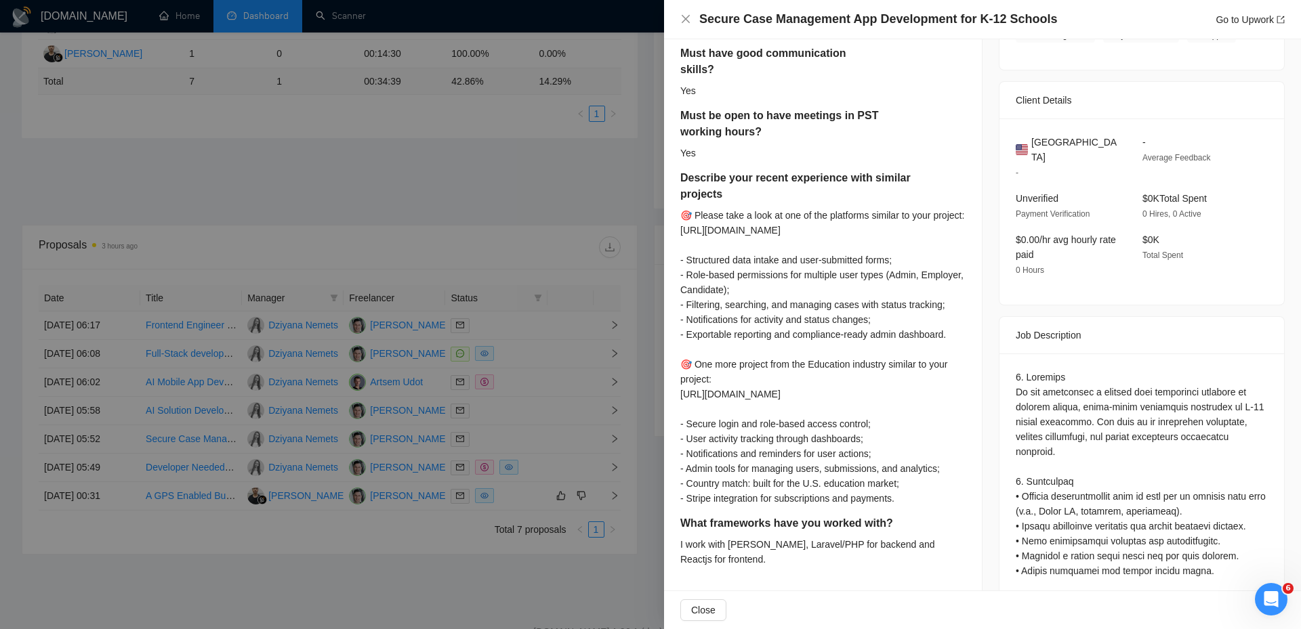
click at [537, 440] on div at bounding box center [650, 314] width 1301 height 629
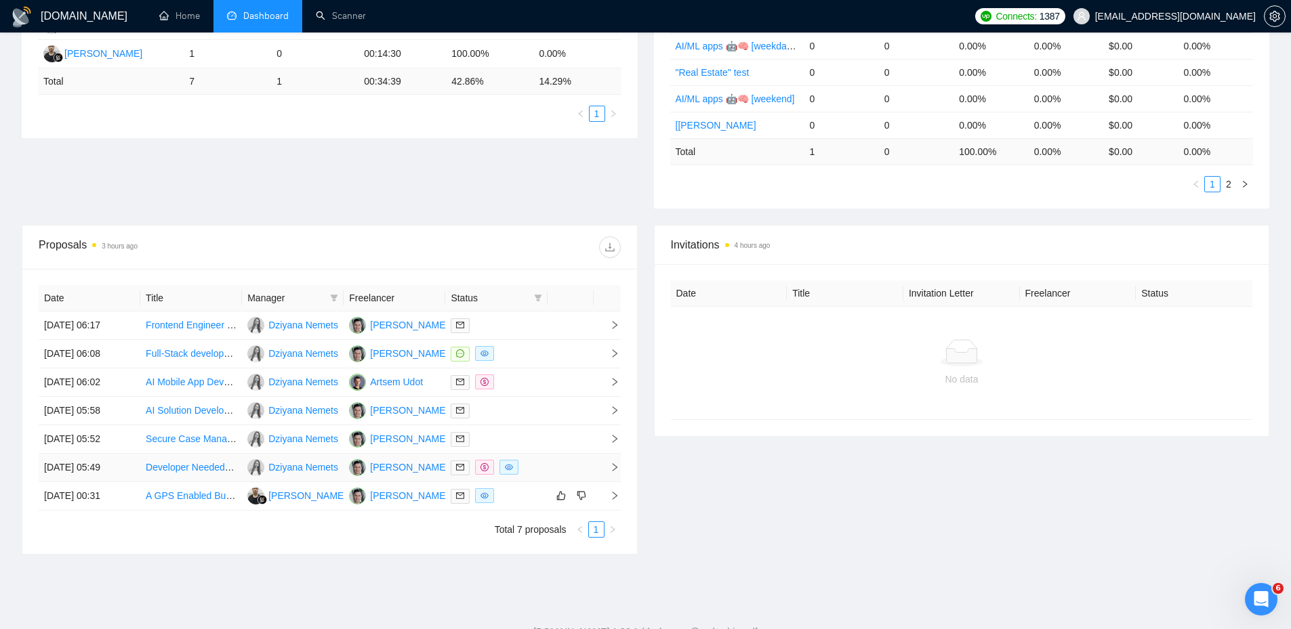
click at [576, 472] on td at bounding box center [570, 468] width 46 height 28
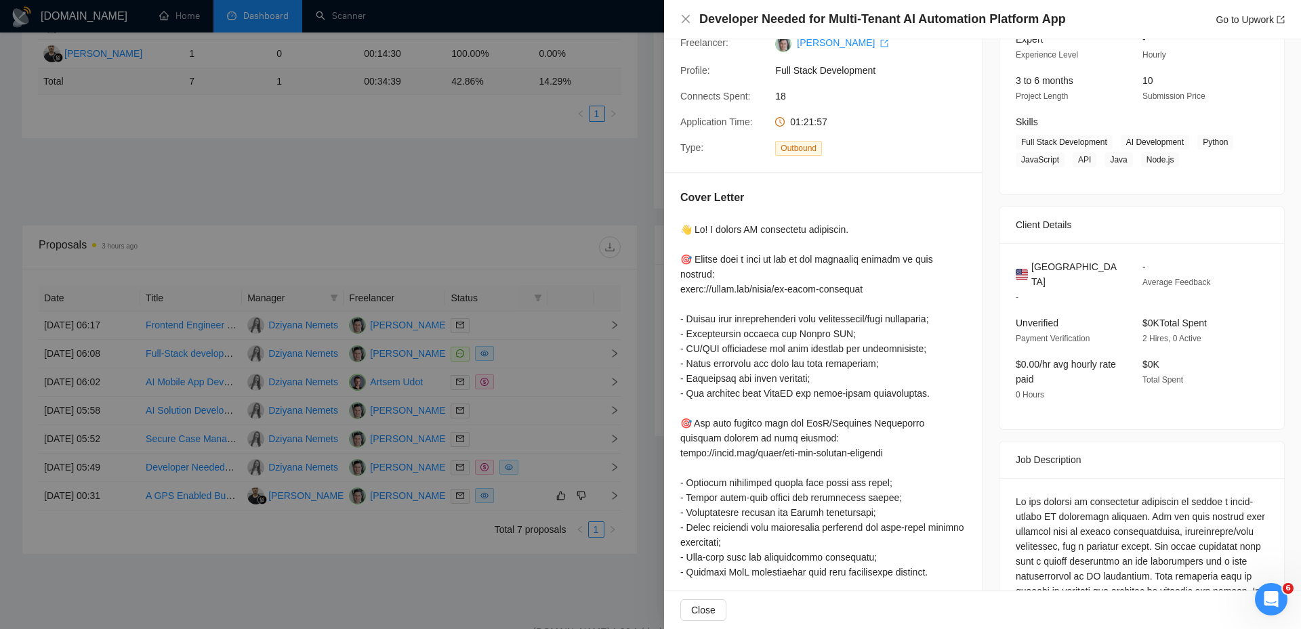
scroll to position [138, 0]
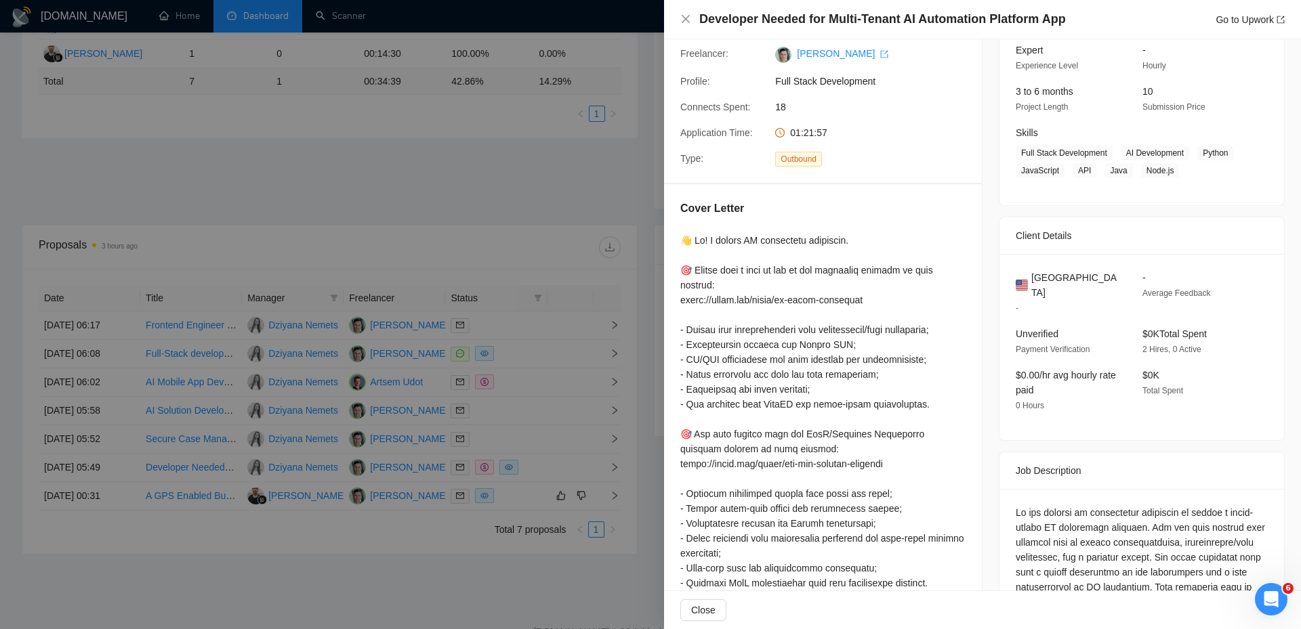
click at [573, 341] on div at bounding box center [650, 314] width 1301 height 629
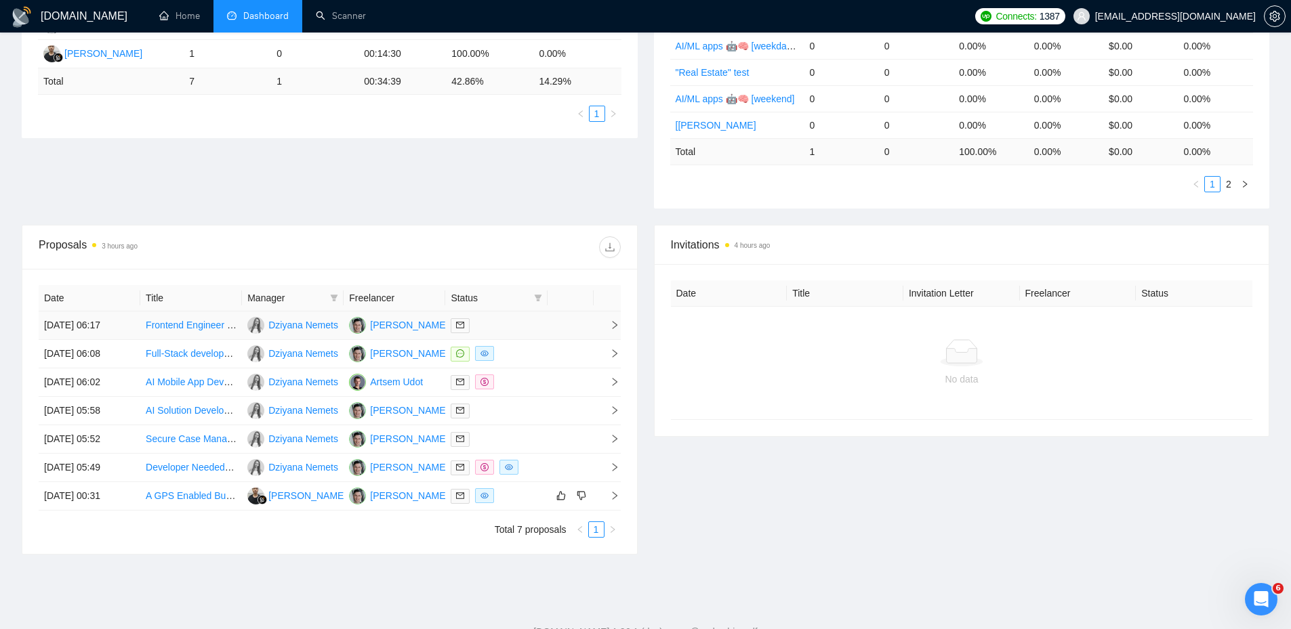
click at [521, 323] on div at bounding box center [496, 326] width 91 height 16
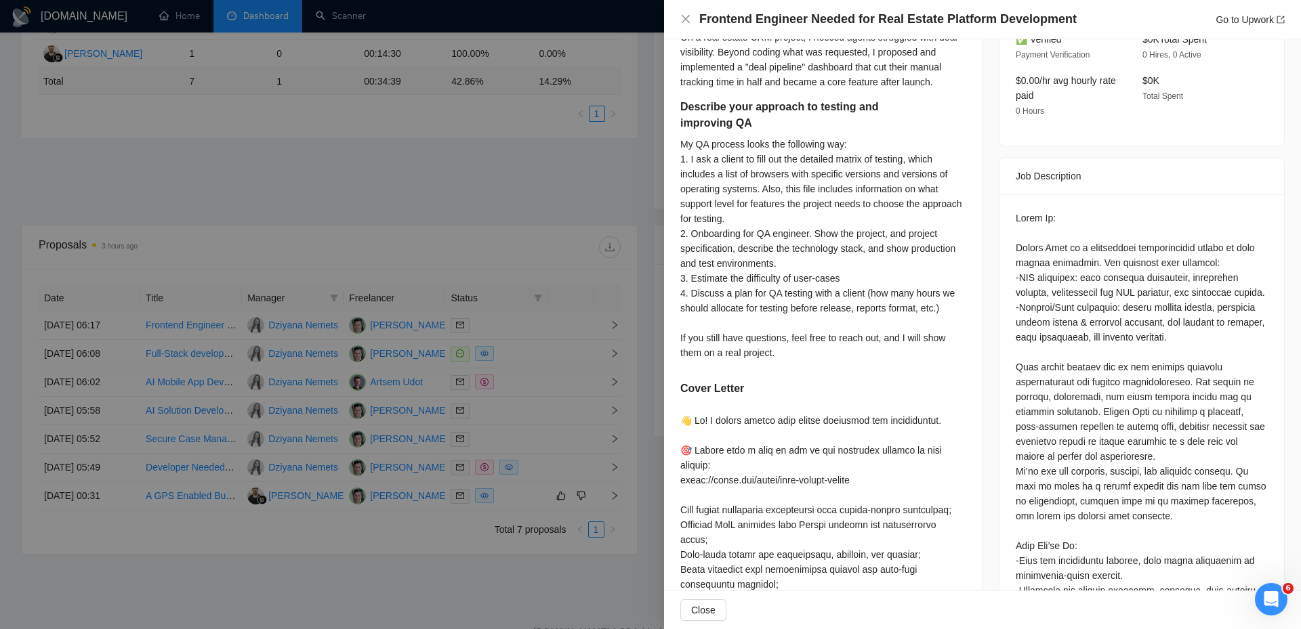
scroll to position [476, 0]
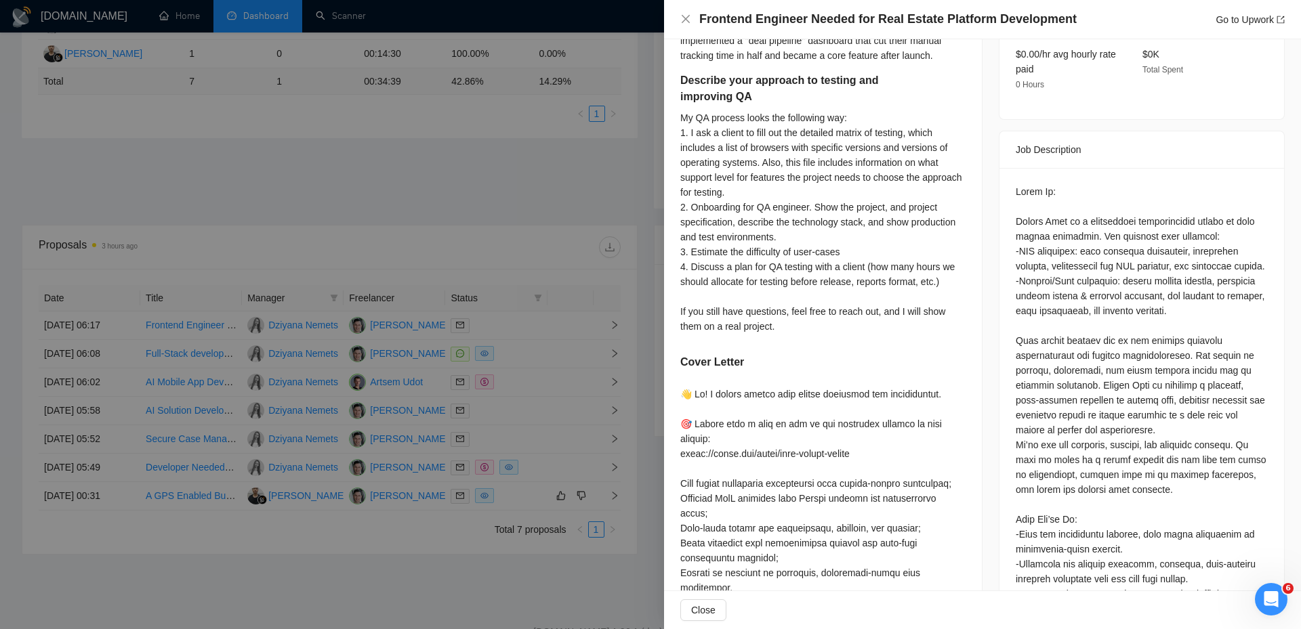
click at [498, 226] on div at bounding box center [650, 314] width 1301 height 629
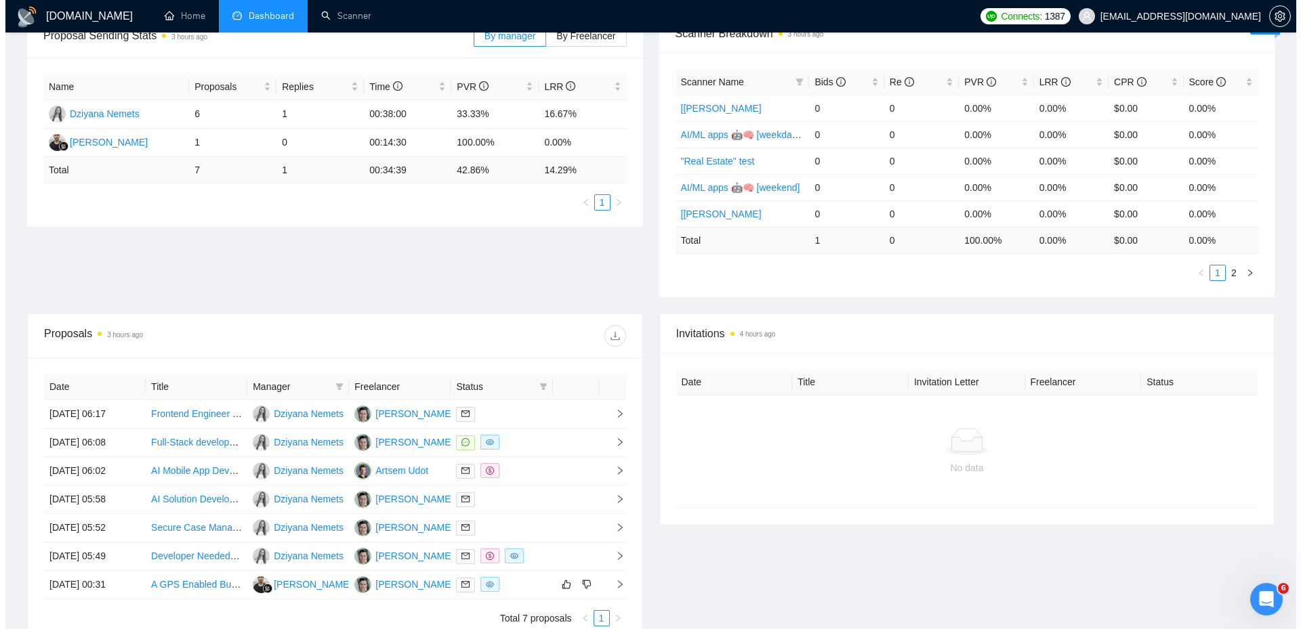
scroll to position [339, 0]
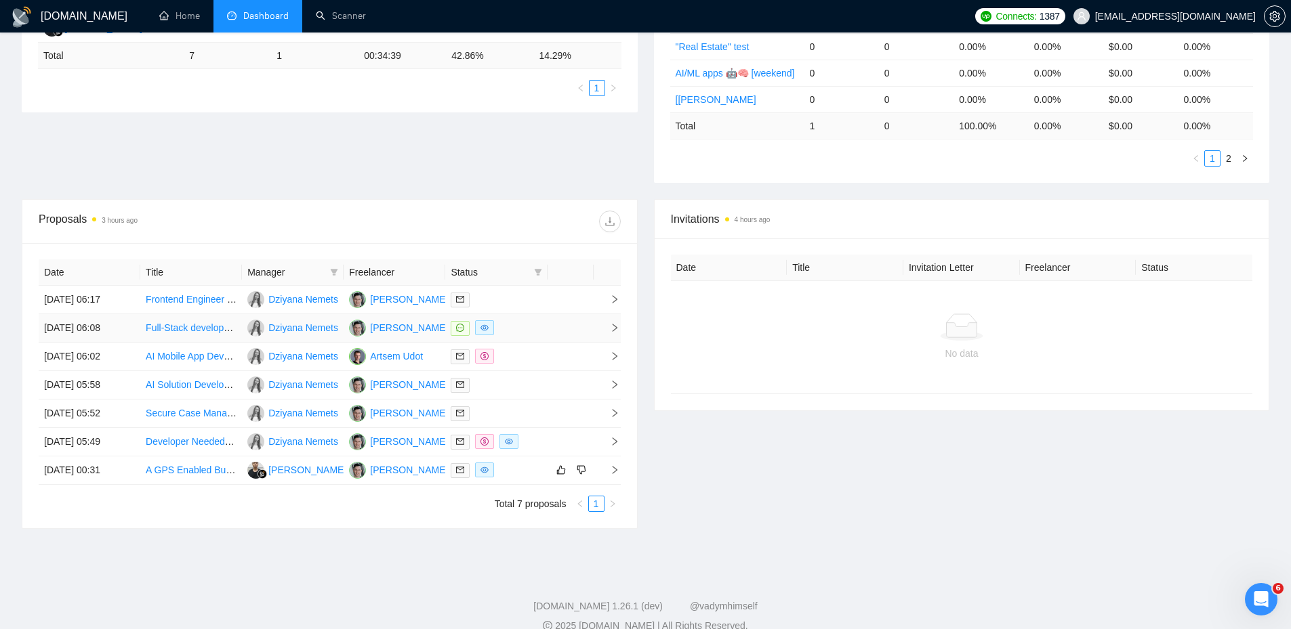
click at [580, 326] on td at bounding box center [570, 328] width 46 height 28
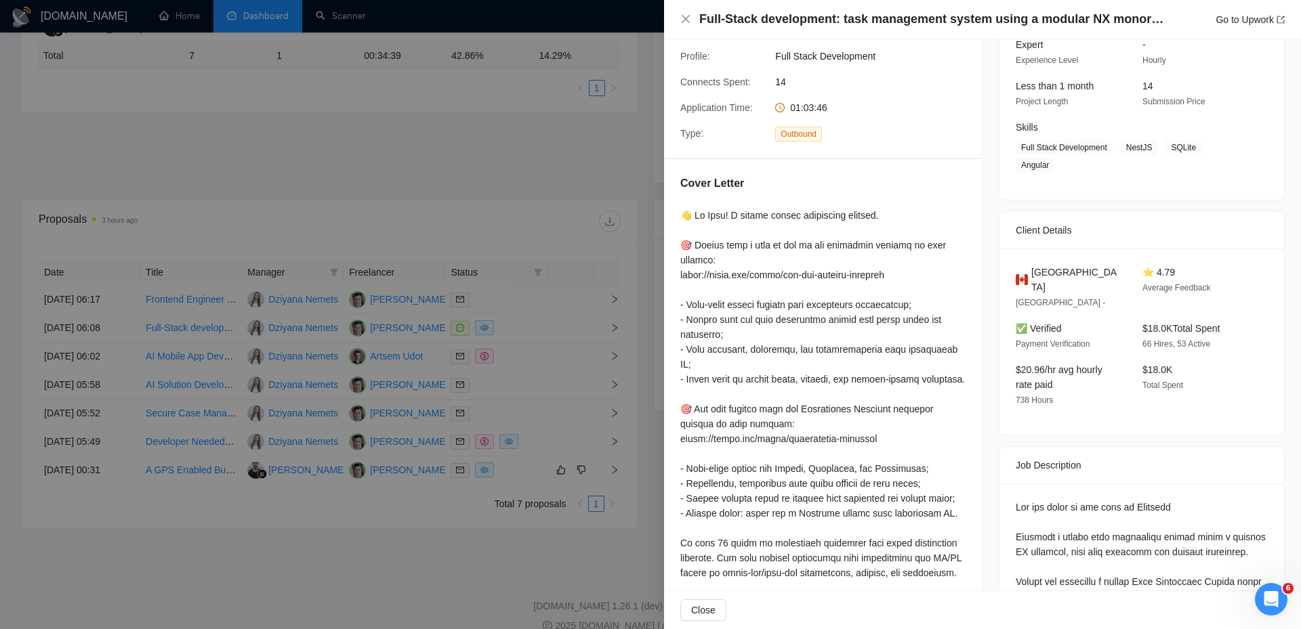
scroll to position [138, 0]
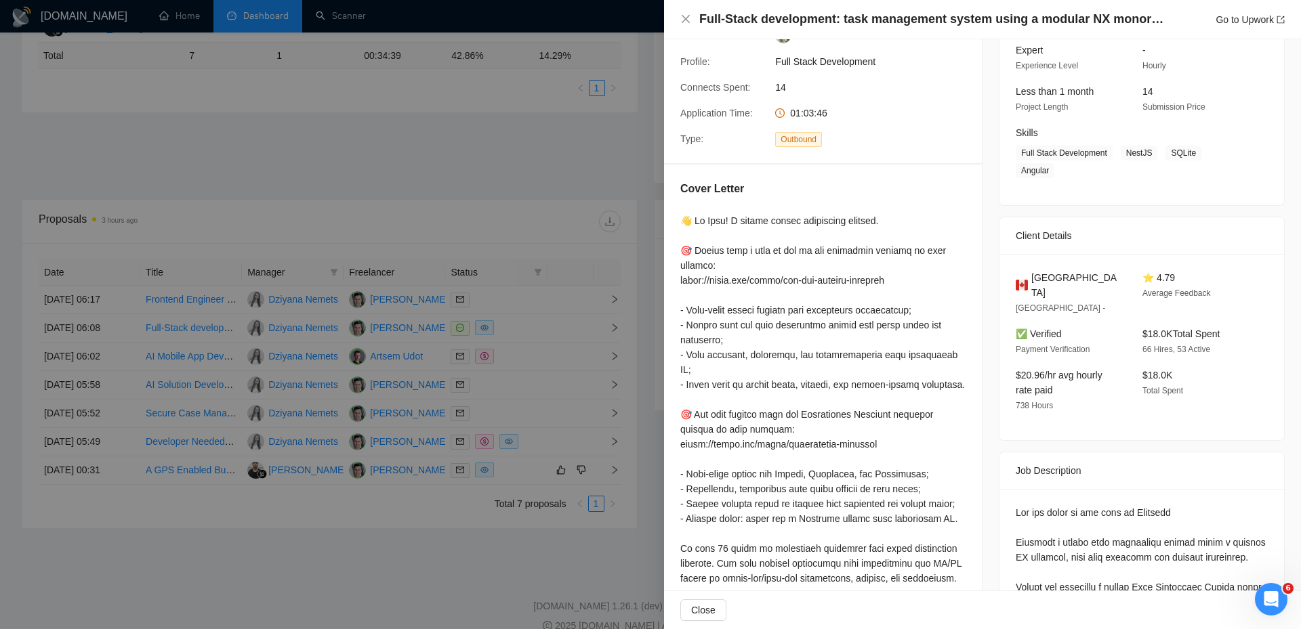
click at [580, 161] on div at bounding box center [650, 314] width 1301 height 629
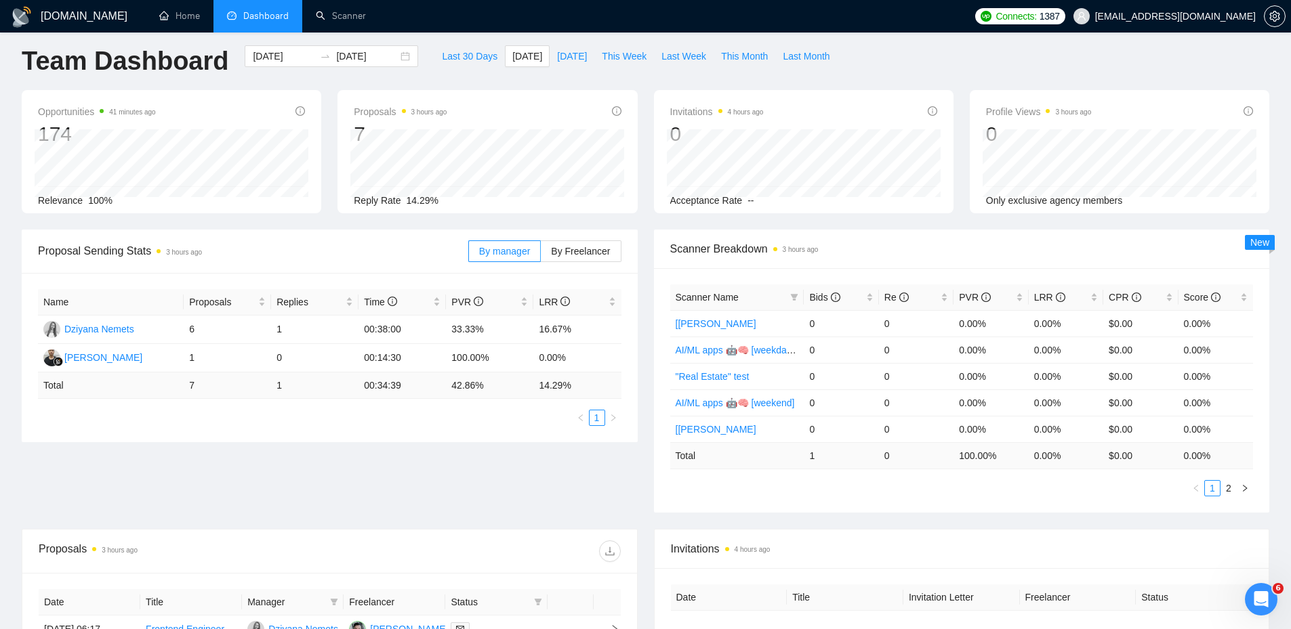
scroll to position [0, 0]
